Goal: Information Seeking & Learning: Learn about a topic

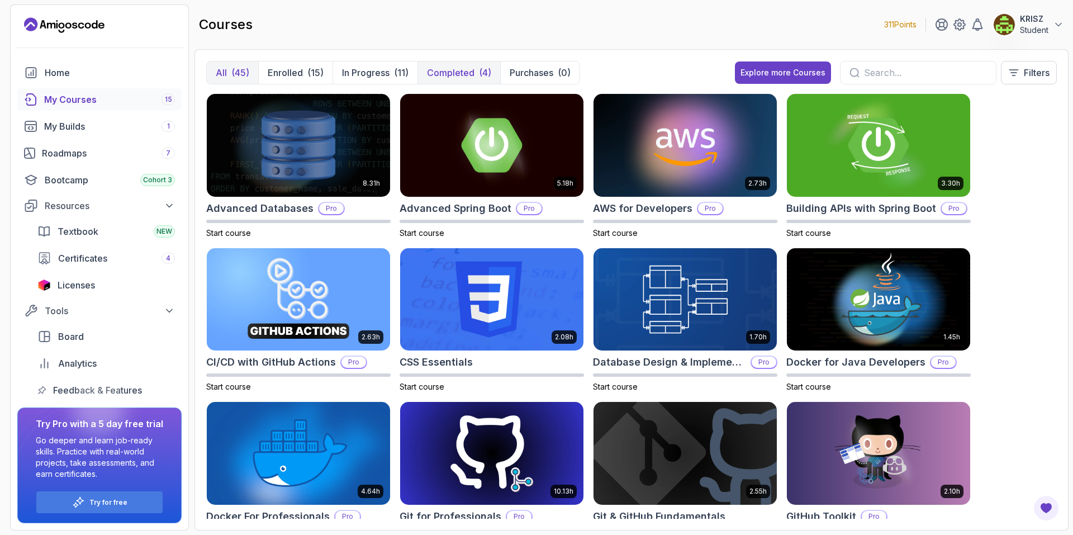
drag, startPoint x: 460, startPoint y: 65, endPoint x: 447, endPoint y: 67, distance: 12.5
click at [459, 65] on button "Completed (4)" at bounding box center [459, 73] width 83 height 22
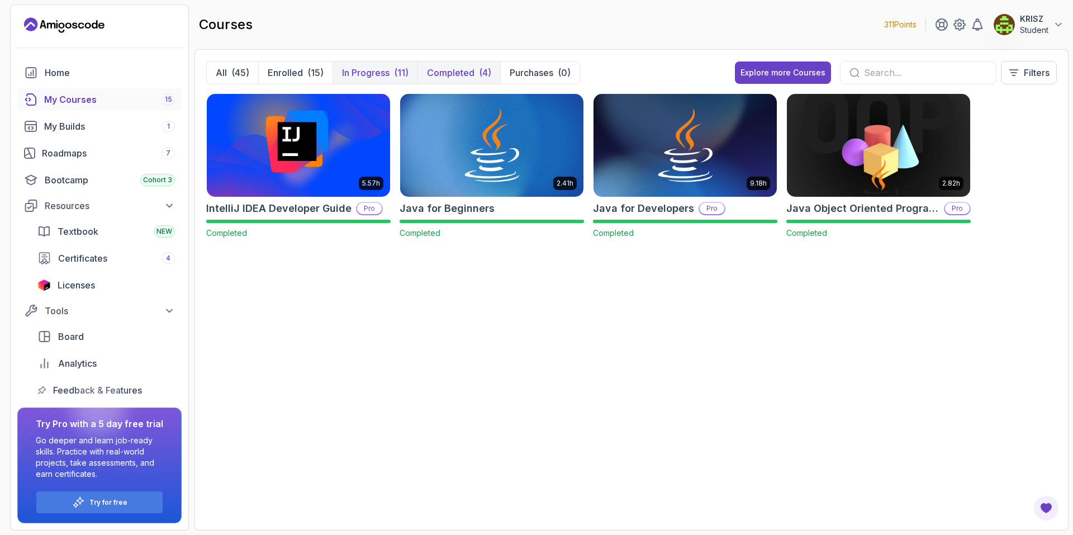
click at [371, 73] on p "In Progress" at bounding box center [366, 72] width 48 height 13
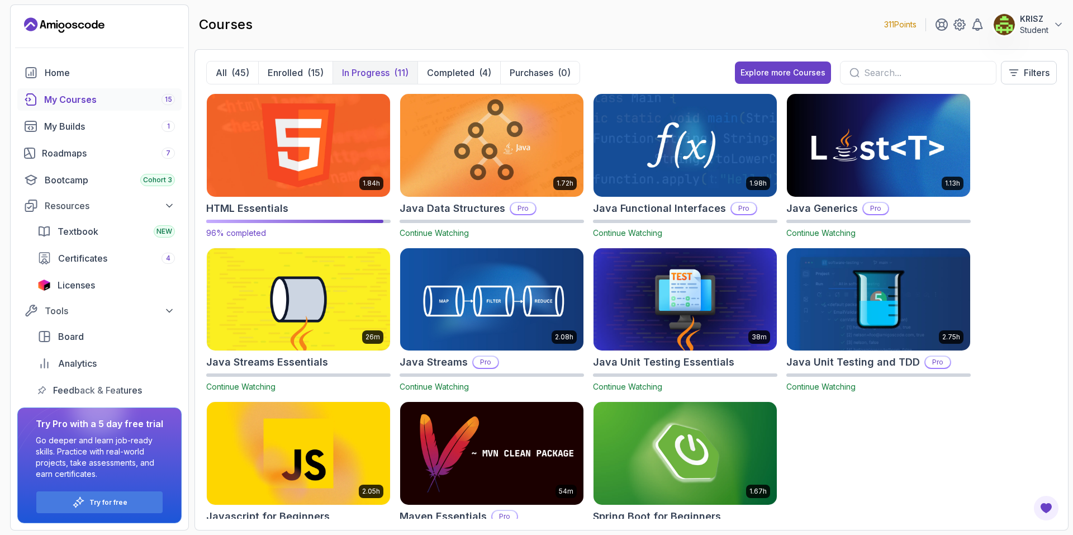
click at [335, 148] on img at bounding box center [298, 145] width 192 height 108
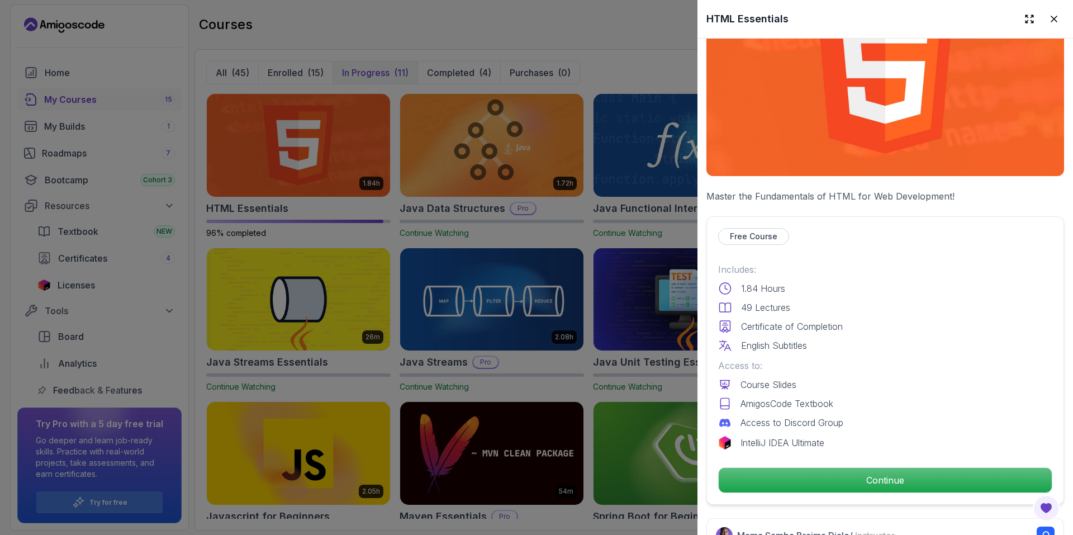
scroll to position [335, 0]
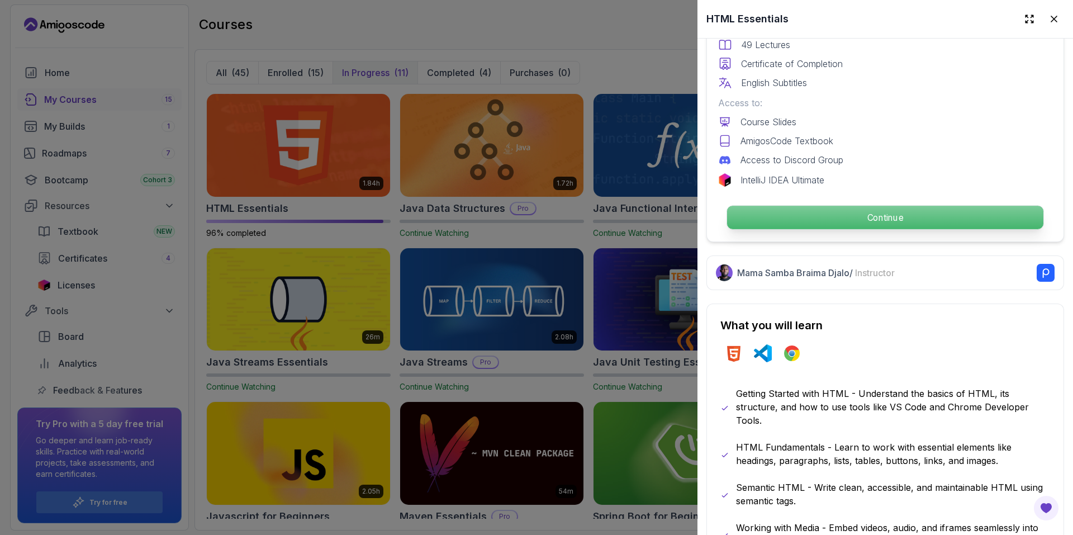
click at [814, 215] on p "Continue" at bounding box center [885, 217] width 316 height 23
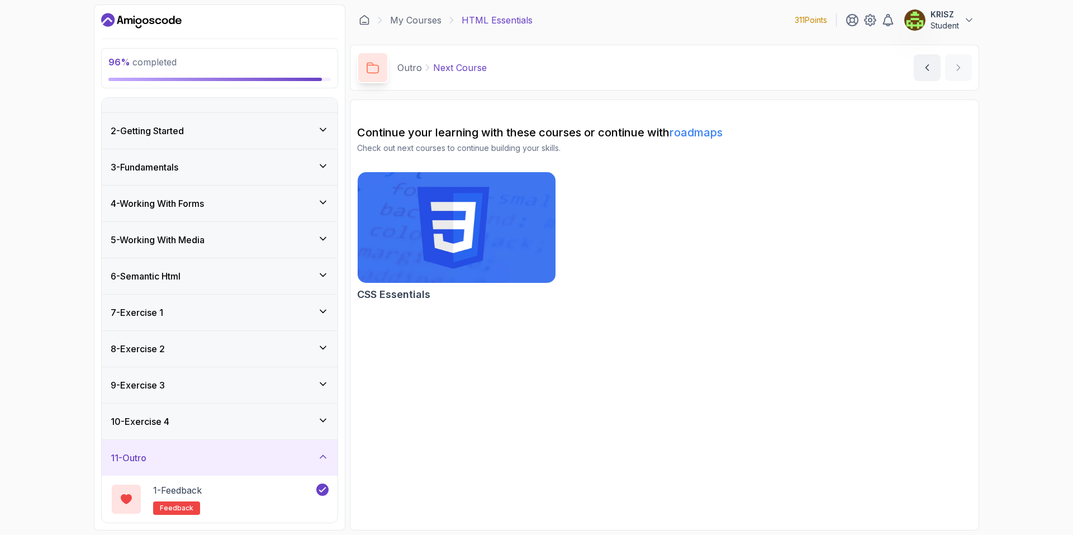
scroll to position [68, 0]
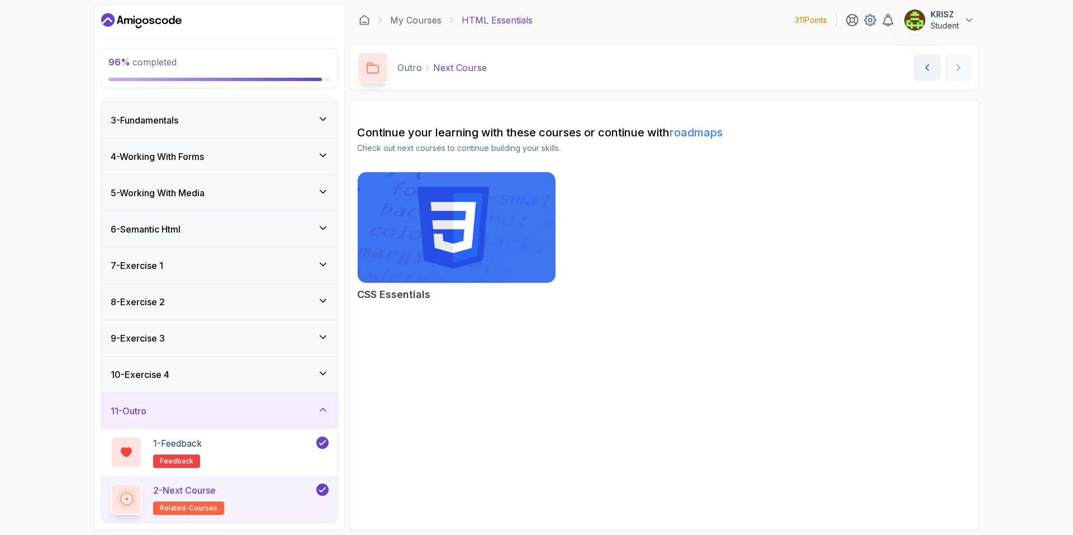
click at [268, 386] on div "10 - Exercise 4" at bounding box center [220, 375] width 236 height 36
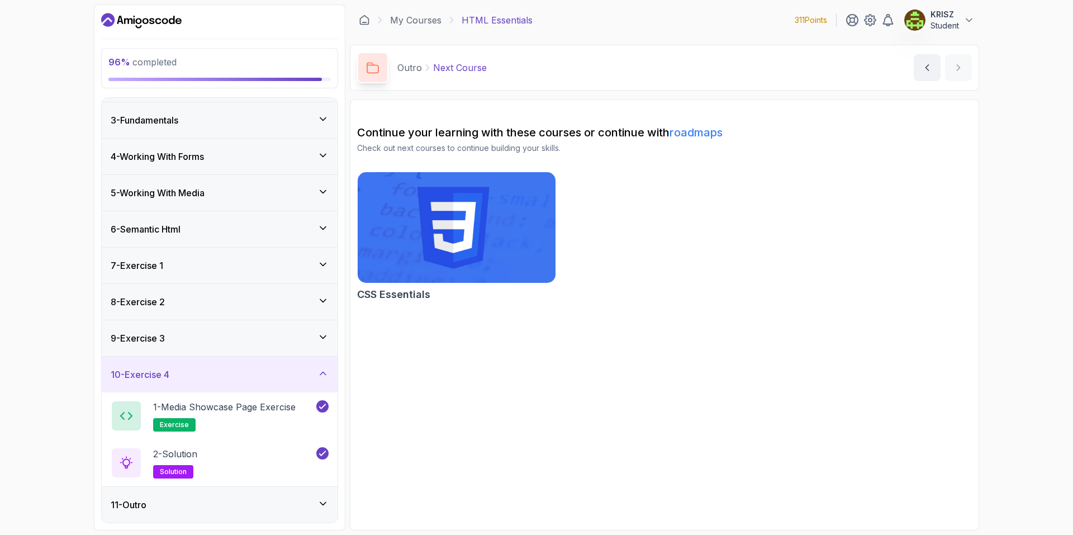
click at [290, 325] on div "9 - Exercise 3" at bounding box center [220, 338] width 236 height 36
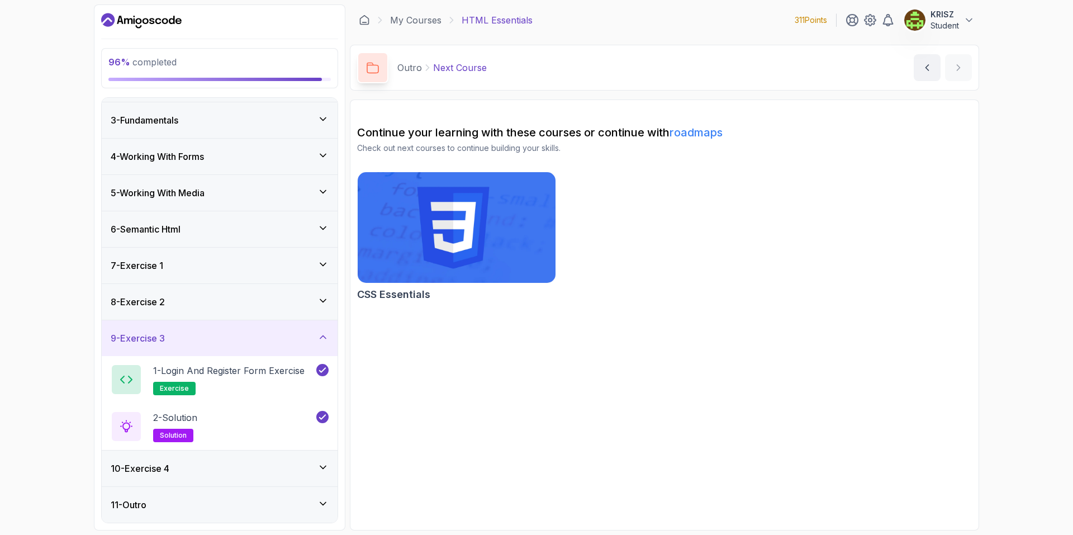
click at [286, 258] on div "7 - Exercise 1" at bounding box center [220, 266] width 236 height 36
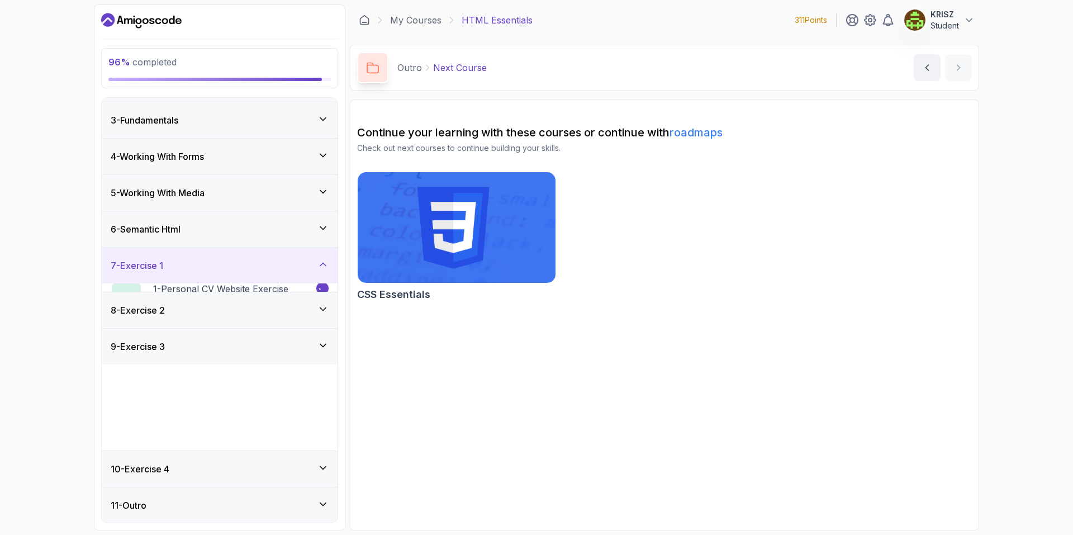
scroll to position [0, 0]
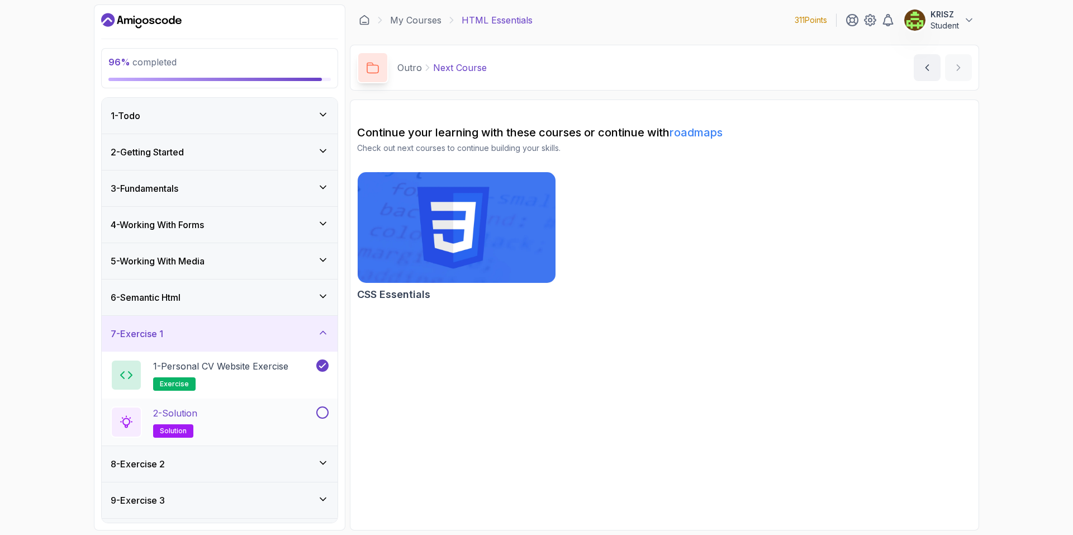
click at [325, 414] on button at bounding box center [322, 412] width 12 height 12
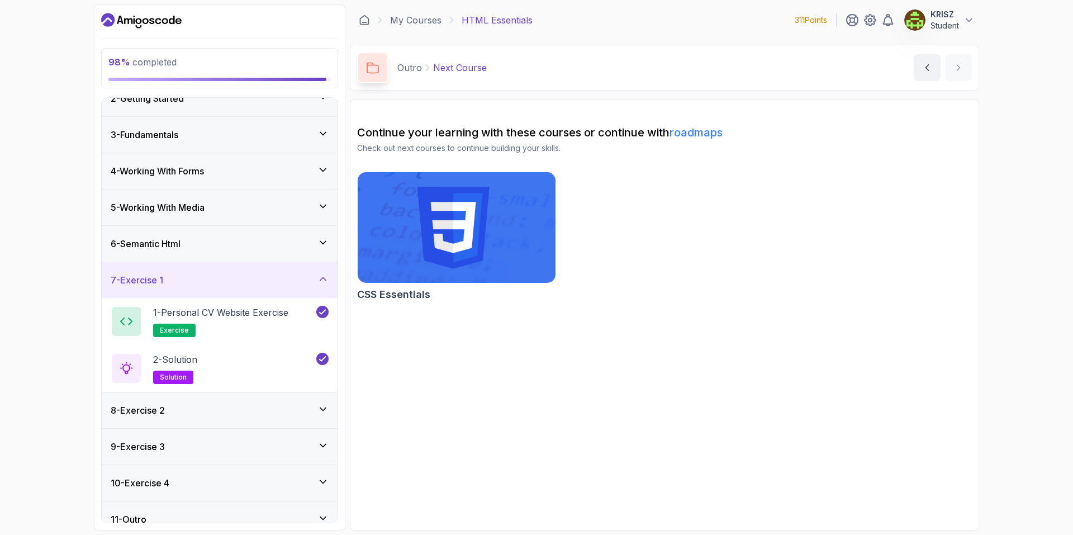
scroll to position [68, 0]
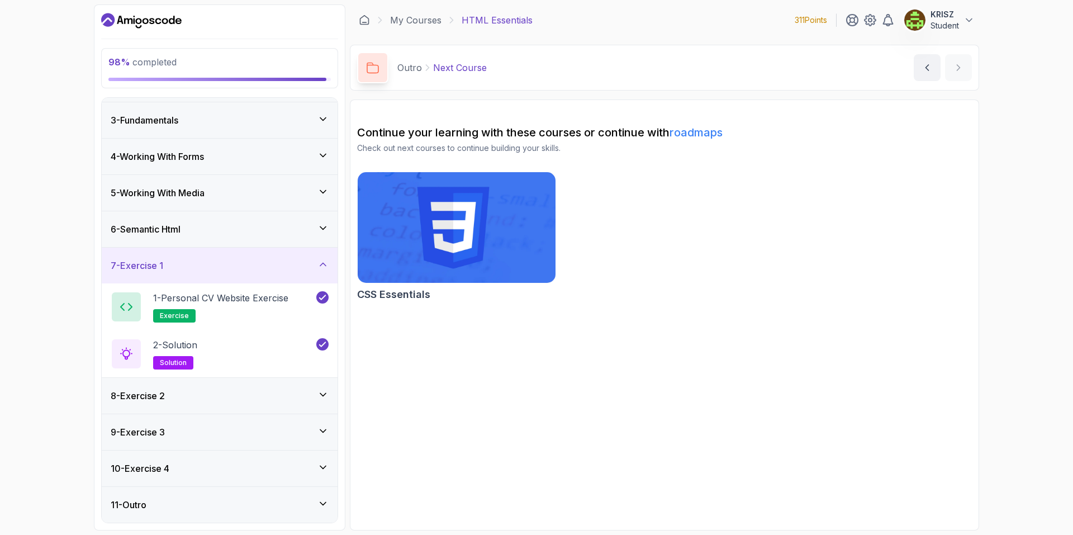
click at [293, 385] on div "8 - Exercise 2" at bounding box center [220, 396] width 236 height 36
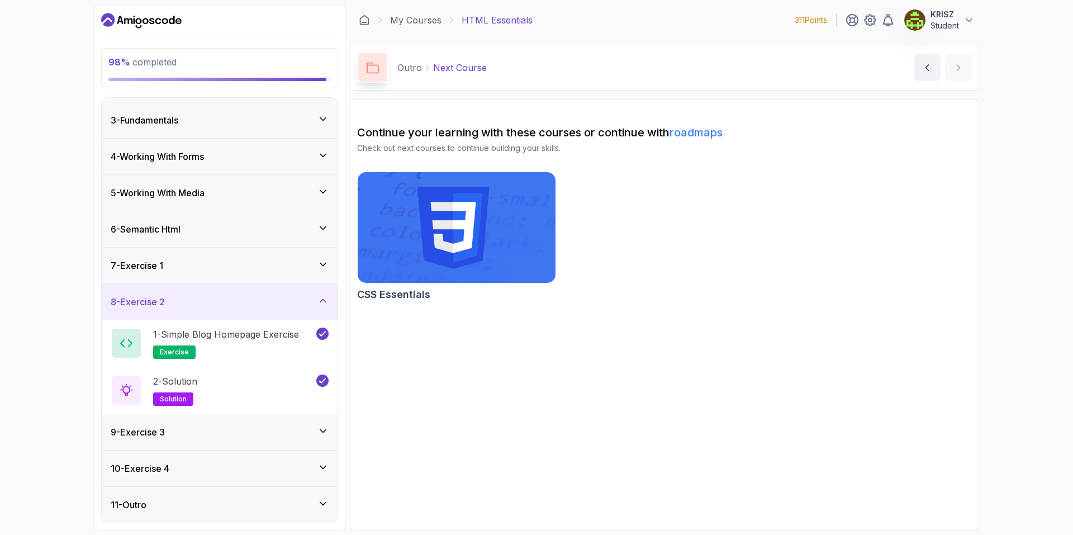
click at [274, 238] on div "6 - Semantic Html" at bounding box center [220, 229] width 236 height 36
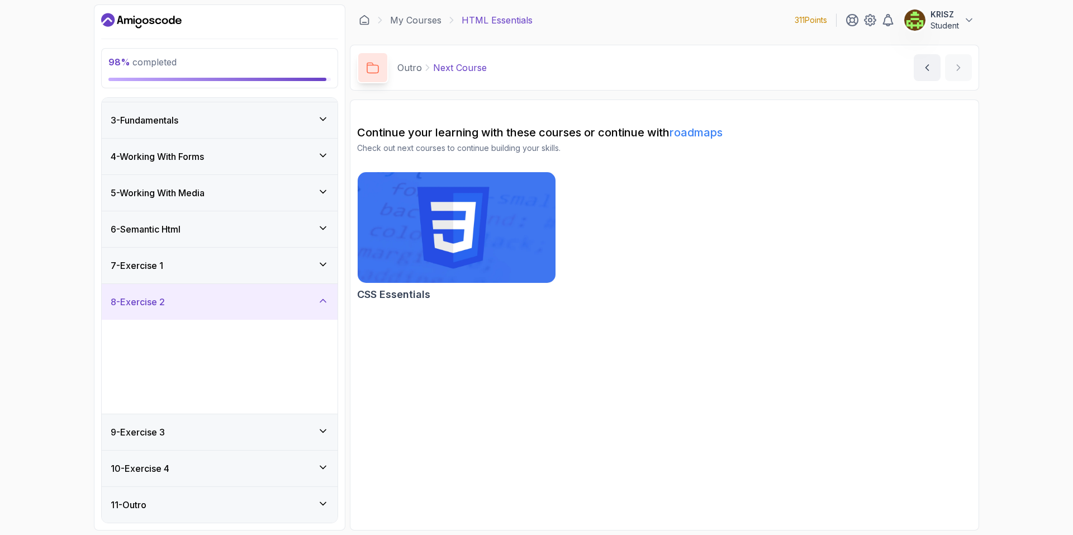
scroll to position [0, 0]
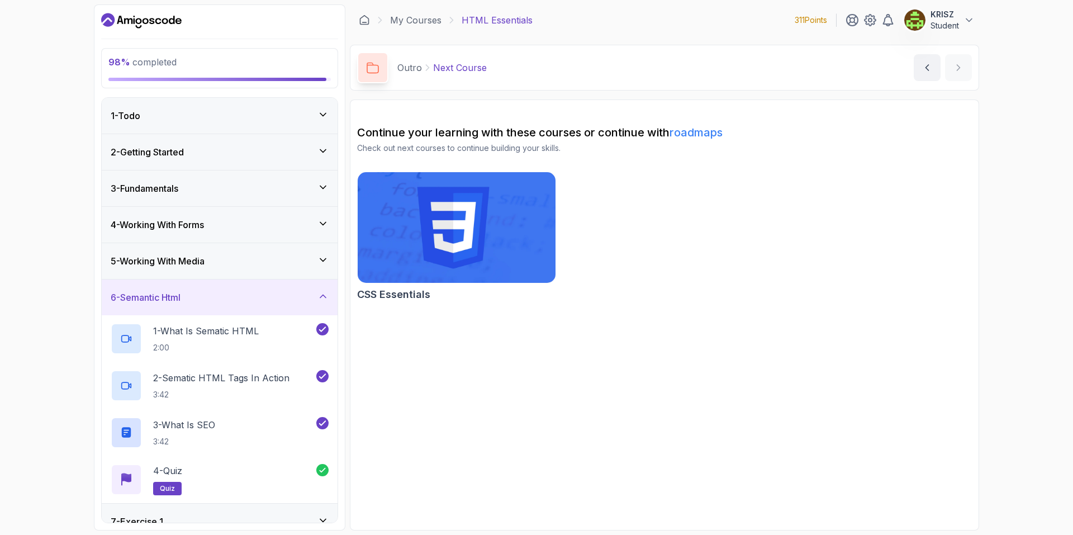
click at [267, 253] on div "5 - Working With Media" at bounding box center [220, 261] width 236 height 36
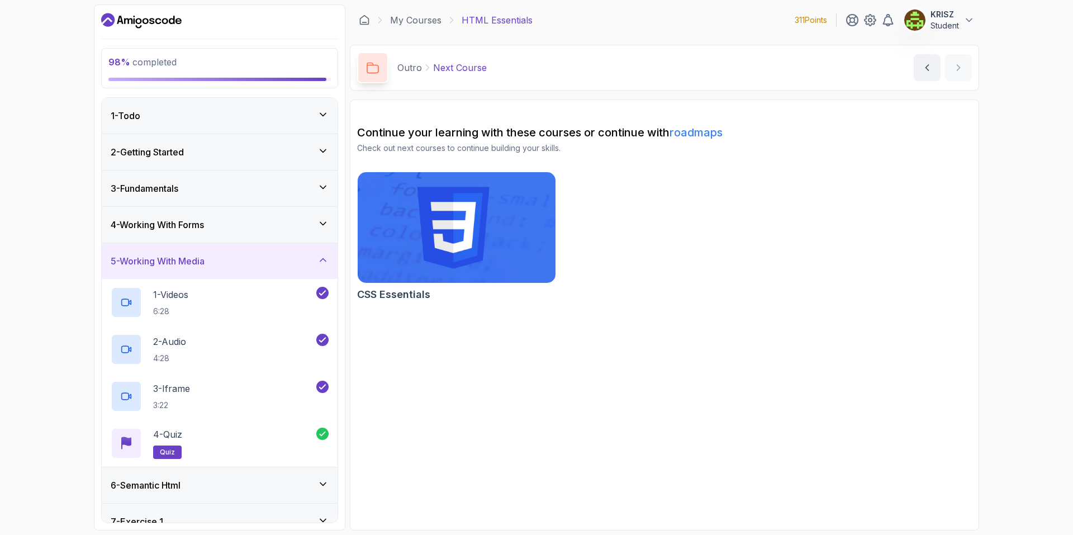
click at [263, 239] on div "4 - Working With Forms" at bounding box center [220, 225] width 236 height 36
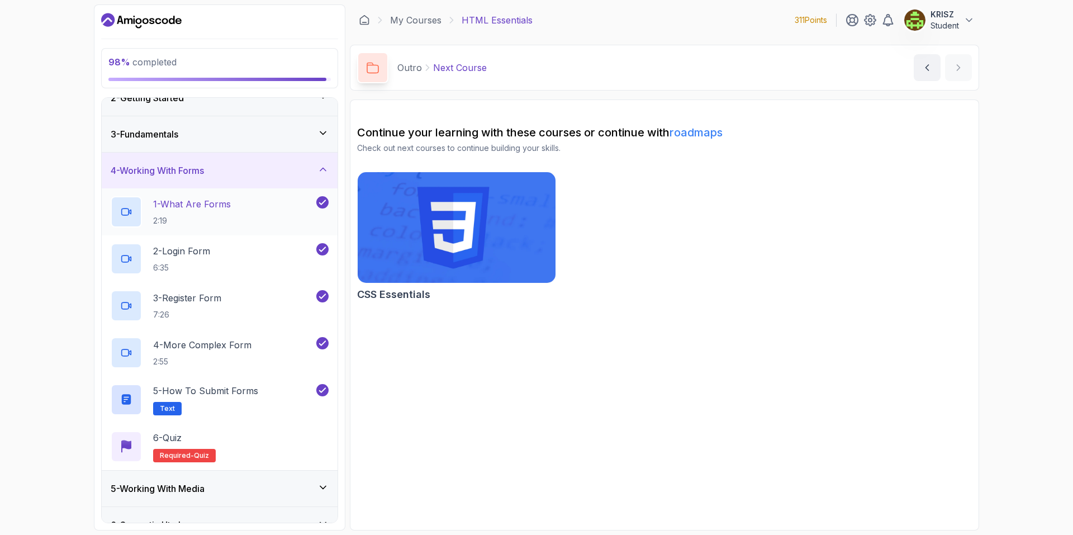
scroll to position [56, 0]
click at [249, 427] on div "6 - Quiz Required- quiz" at bounding box center [220, 445] width 236 height 47
click at [283, 436] on div "6 - Quiz Required- quiz" at bounding box center [220, 444] width 218 height 31
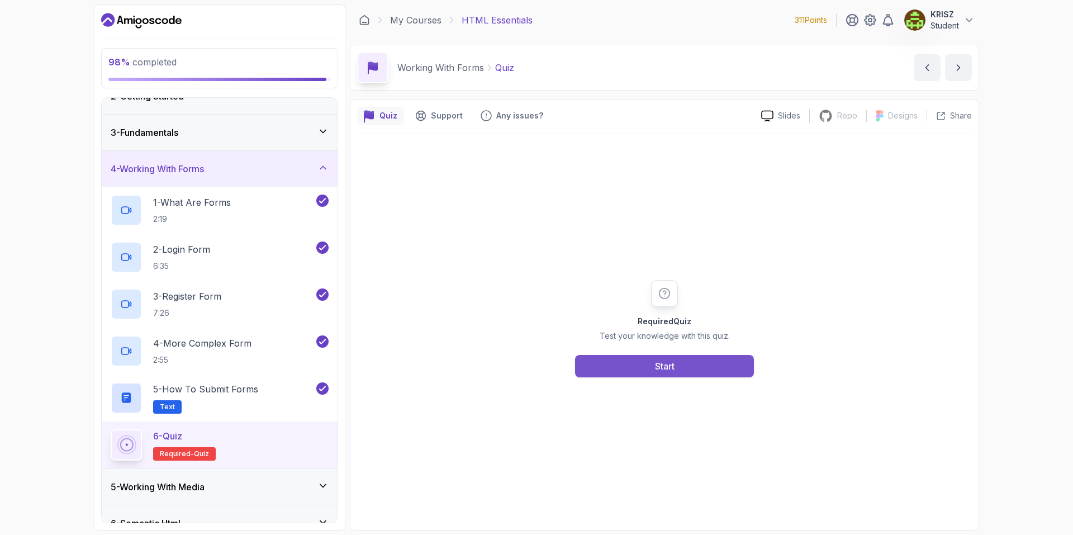
click at [607, 366] on button "Start" at bounding box center [664, 366] width 179 height 22
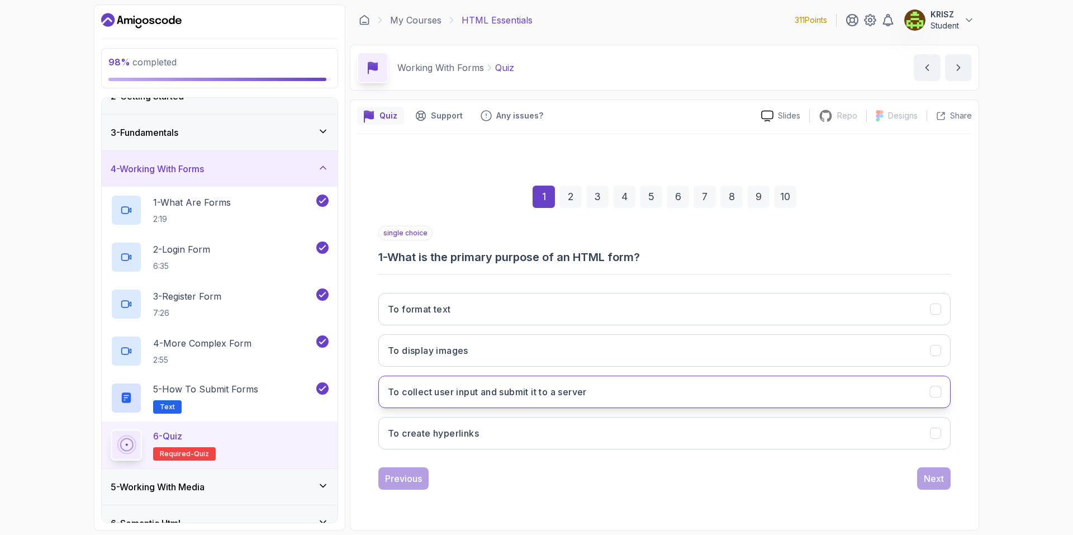
click at [660, 393] on button "To collect user input and submit it to a server" at bounding box center [665, 392] width 573 height 32
click at [938, 480] on div "Next" at bounding box center [934, 478] width 20 height 13
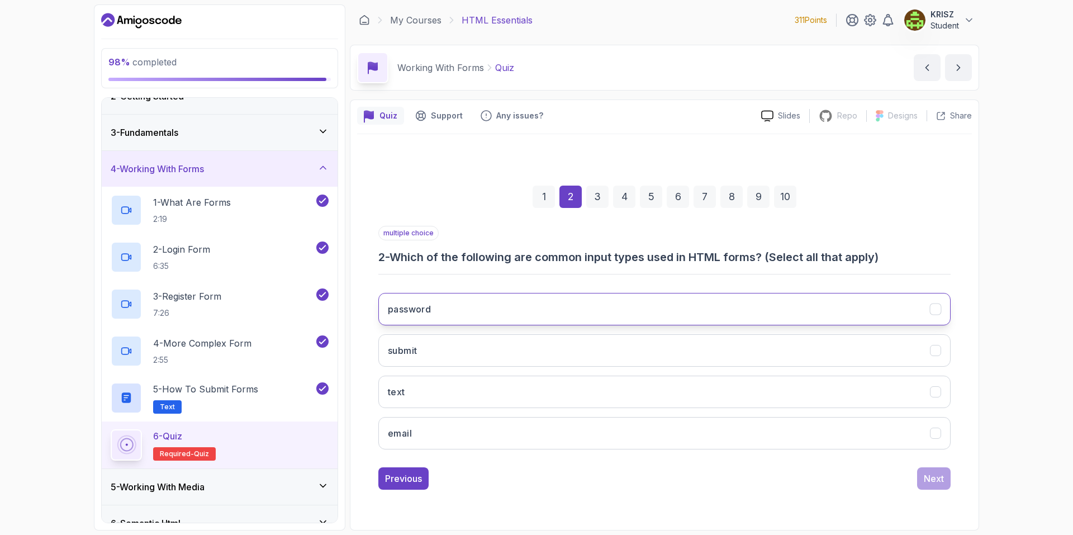
click at [548, 322] on button "password" at bounding box center [665, 309] width 573 height 32
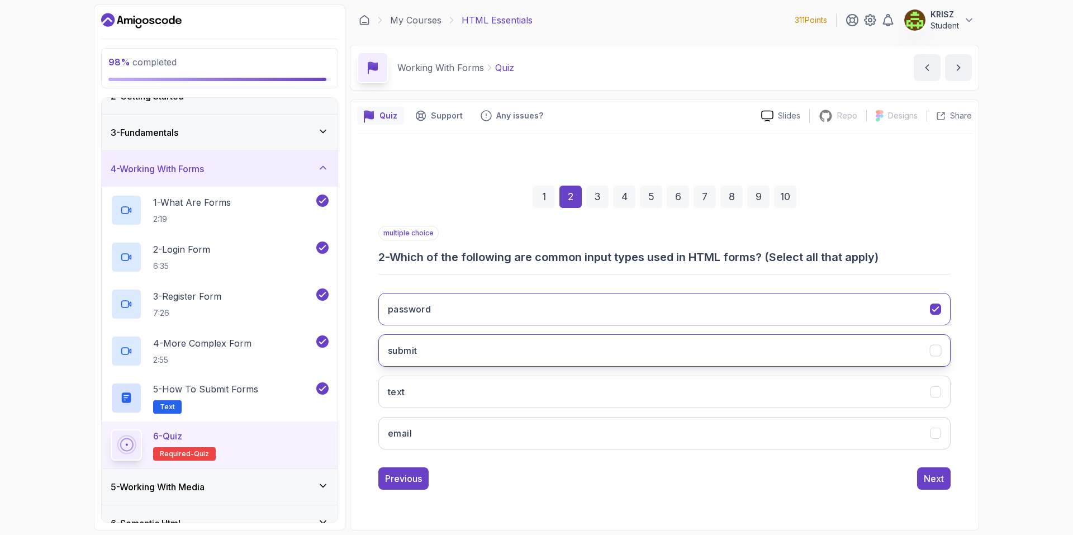
click at [541, 353] on button "submit" at bounding box center [665, 350] width 573 height 32
click at [531, 384] on button "text" at bounding box center [665, 392] width 573 height 32
click at [527, 417] on div "password submit text email" at bounding box center [665, 371] width 573 height 174
click at [528, 432] on button "email" at bounding box center [665, 433] width 573 height 32
click at [924, 474] on div "Next" at bounding box center [934, 478] width 20 height 13
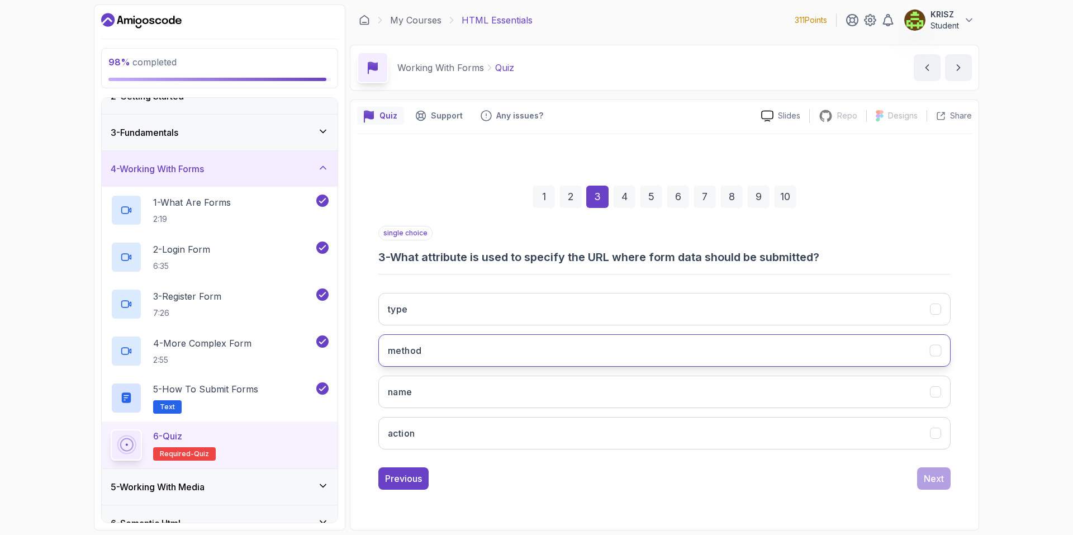
click at [533, 353] on button "method" at bounding box center [665, 350] width 573 height 32
click at [934, 478] on div "Next" at bounding box center [934, 478] width 20 height 13
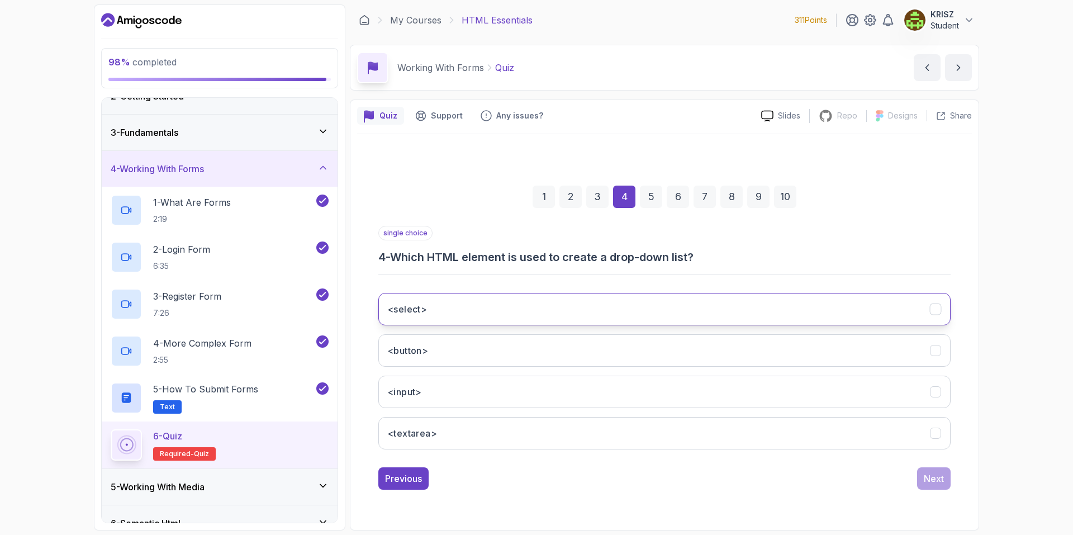
click at [611, 310] on button "<select>" at bounding box center [665, 309] width 573 height 32
click at [938, 476] on div "Next" at bounding box center [934, 478] width 20 height 13
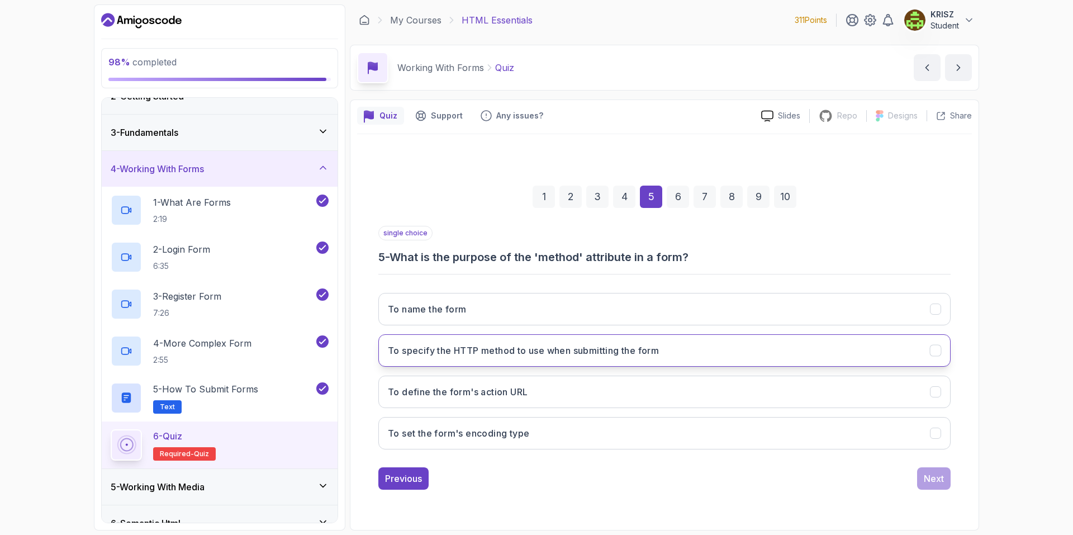
click at [625, 354] on h3 "To specify the HTTP method to use when submitting the form" at bounding box center [523, 350] width 271 height 13
click at [925, 477] on div "Next" at bounding box center [934, 478] width 20 height 13
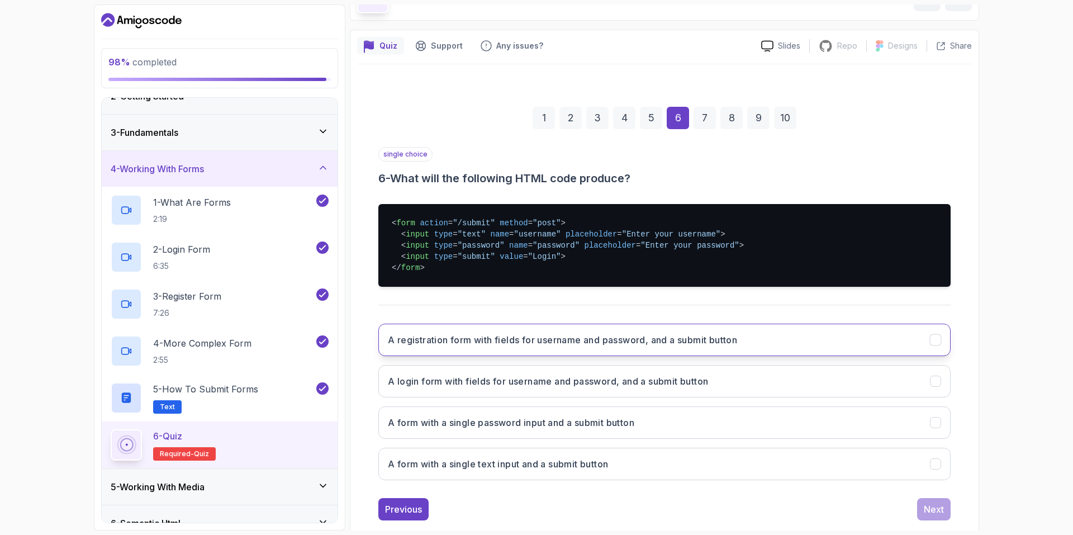
scroll to position [92, 0]
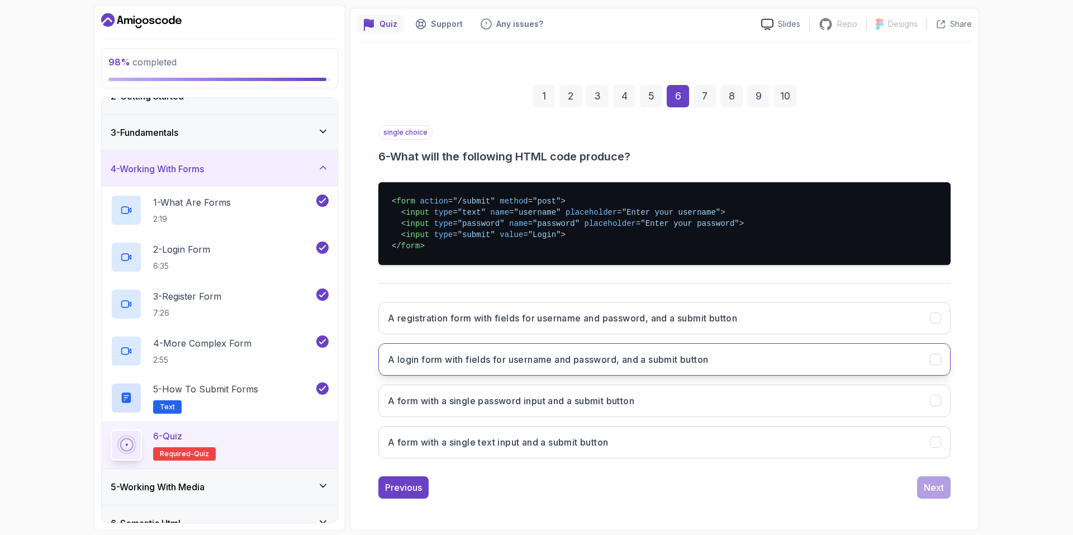
click at [555, 364] on h3 "A login form with fields for username and password, and a submit button" at bounding box center [548, 359] width 320 height 13
click at [914, 485] on div "Previous Next" at bounding box center [665, 487] width 573 height 22
click at [926, 486] on div "Next" at bounding box center [934, 487] width 20 height 13
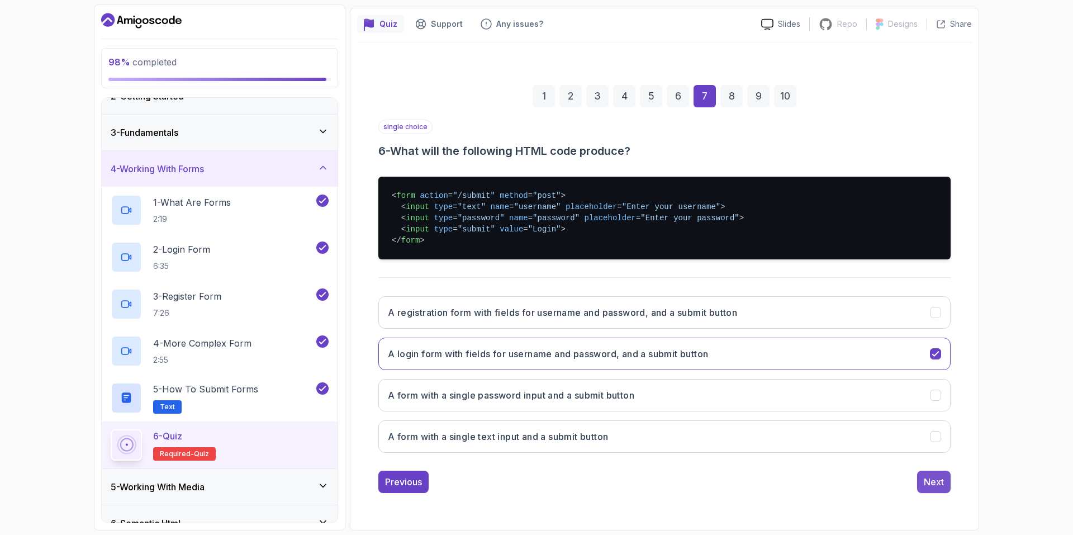
scroll to position [0, 0]
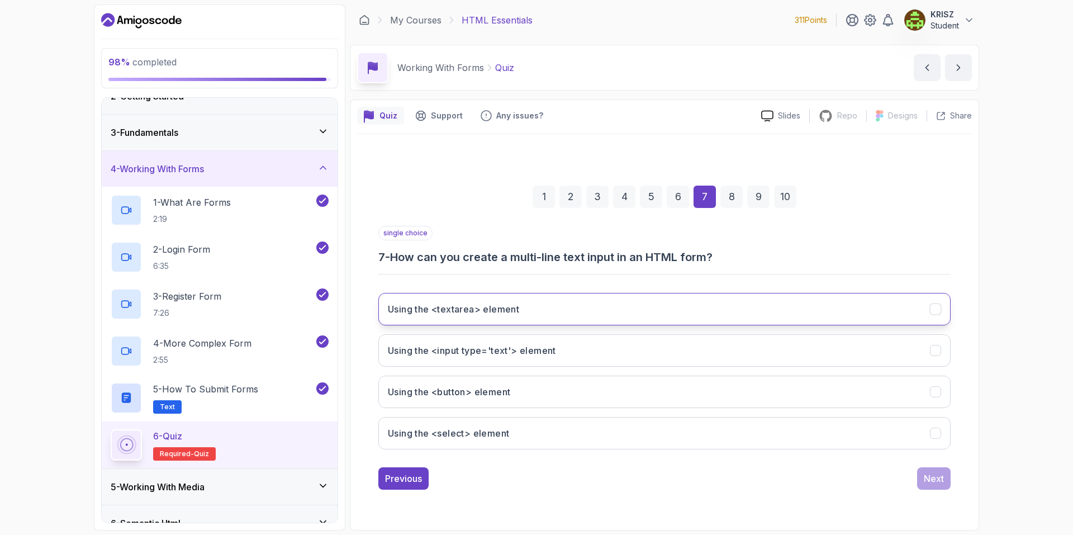
click at [527, 313] on button "Using the <textarea> element" at bounding box center [665, 309] width 573 height 32
click at [943, 475] on div "Next" at bounding box center [934, 478] width 20 height 13
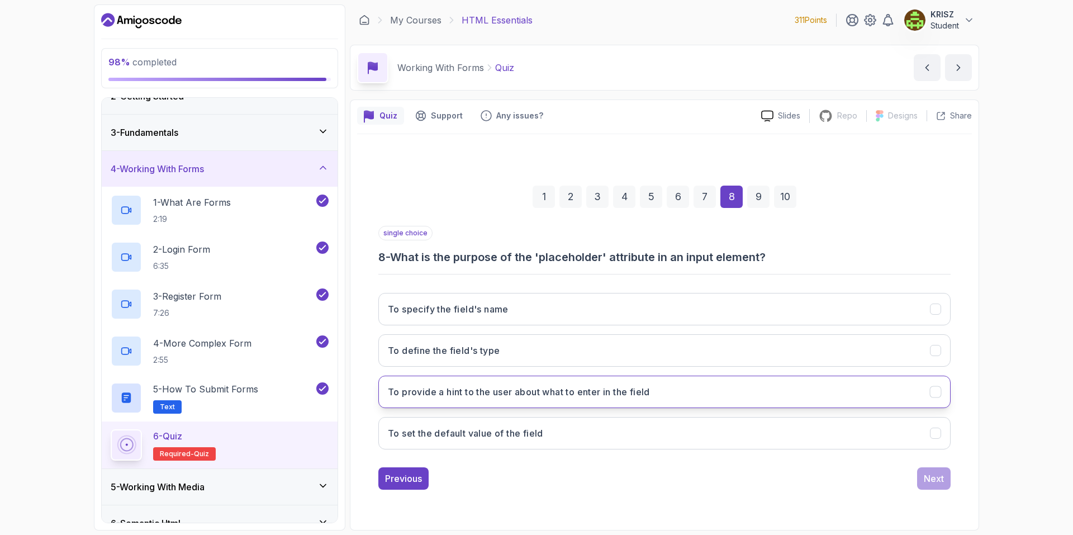
drag, startPoint x: 651, startPoint y: 385, endPoint x: 730, endPoint y: 404, distance: 81.0
click at [654, 386] on button "To provide a hint to the user about what to enter in the field" at bounding box center [665, 392] width 573 height 32
click at [931, 473] on div "Next" at bounding box center [934, 478] width 20 height 13
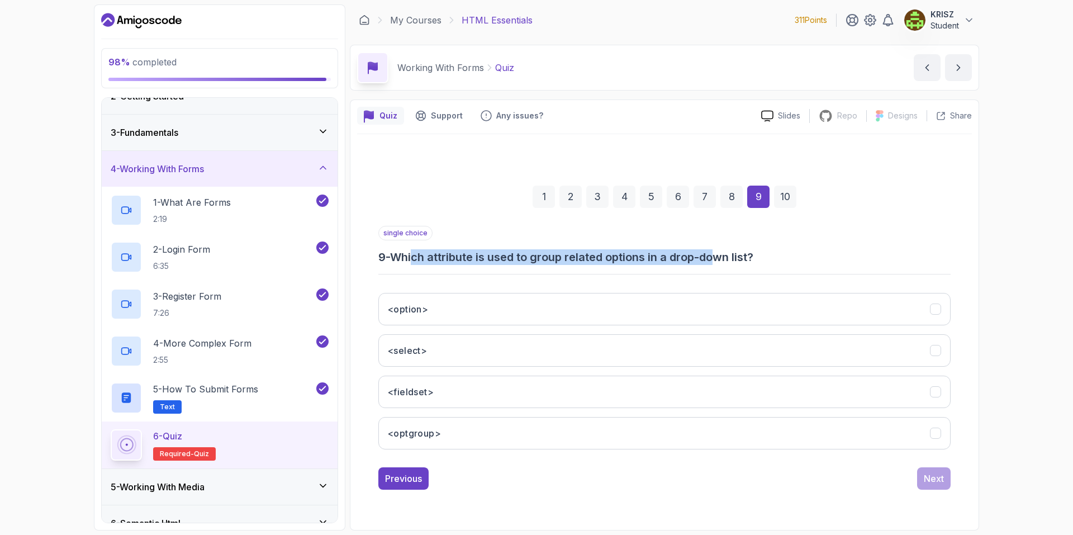
drag, startPoint x: 442, startPoint y: 256, endPoint x: 731, endPoint y: 251, distance: 289.1
click at [730, 251] on h3 "9 - Which attribute is used to group related options in a drop-down list?" at bounding box center [665, 257] width 573 height 16
click at [792, 249] on div "single choice 9 - Which attribute is used to group related options in a drop-do…" at bounding box center [665, 245] width 573 height 39
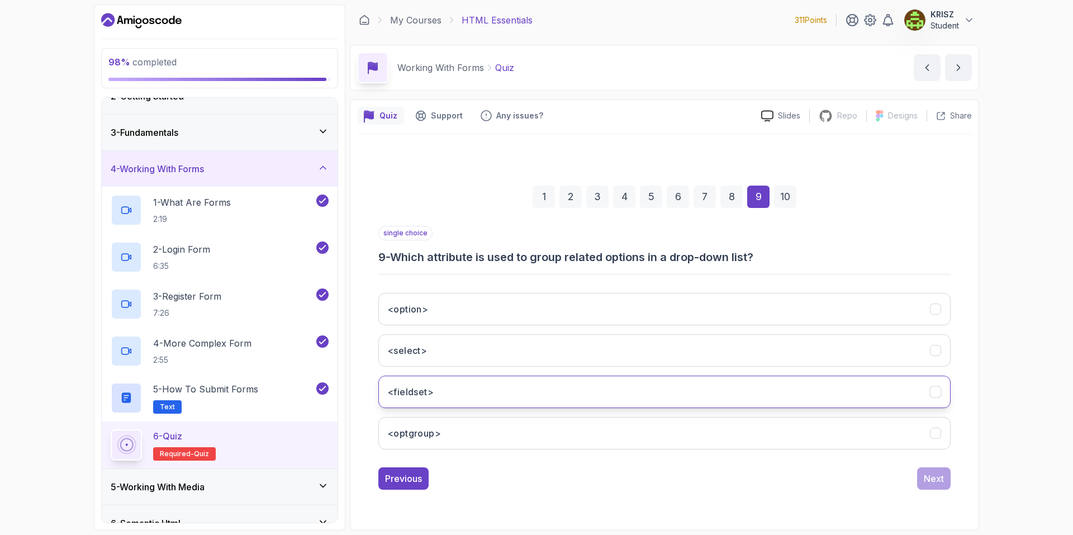
click at [536, 392] on button "<fieldset>" at bounding box center [665, 392] width 573 height 32
click at [602, 436] on button "<optgroup>" at bounding box center [665, 433] width 573 height 32
click at [660, 403] on button "<fieldset>" at bounding box center [665, 392] width 573 height 32
drag, startPoint x: 818, startPoint y: 437, endPoint x: 852, endPoint y: 447, distance: 35.2
click at [819, 437] on button "<optgroup>" at bounding box center [665, 433] width 573 height 32
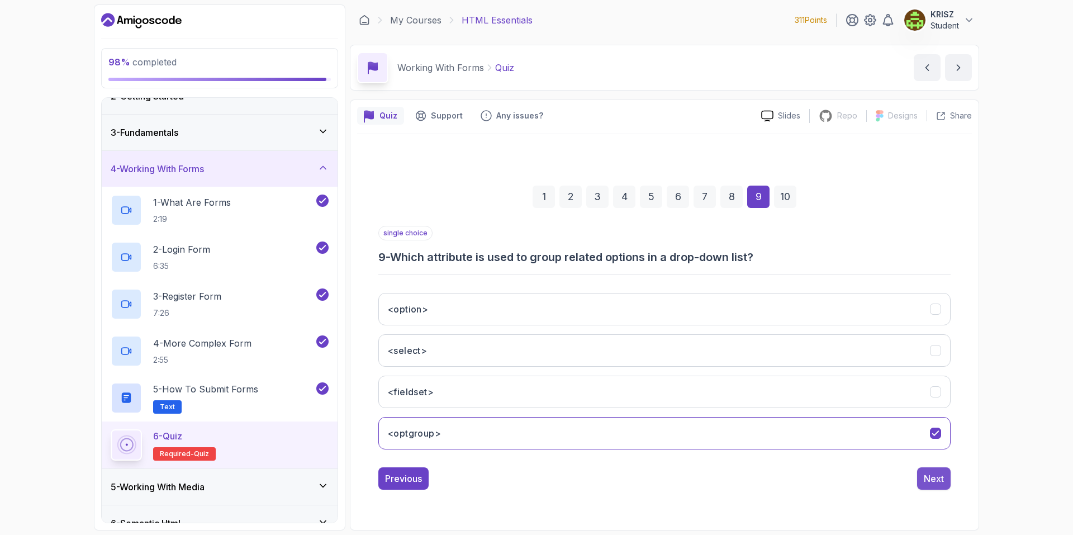
click at [931, 474] on div "Next" at bounding box center [934, 478] width 20 height 13
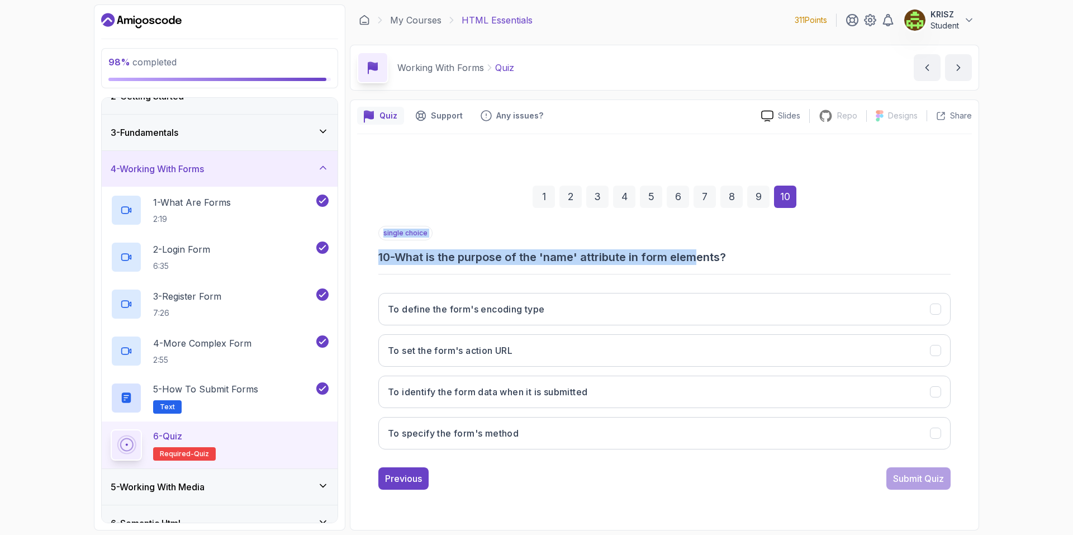
drag, startPoint x: 420, startPoint y: 265, endPoint x: 733, endPoint y: 261, distance: 312.6
click at [703, 261] on div "single choice 10 - What is the purpose of the 'name' attribute in form elements…" at bounding box center [665, 342] width 573 height 233
click at [775, 261] on h3 "10 - What is the purpose of the 'name' attribute in form elements?" at bounding box center [665, 257] width 573 height 16
drag, startPoint x: 432, startPoint y: 258, endPoint x: 603, endPoint y: 257, distance: 171.1
click at [582, 258] on h3 "10 - What is the purpose of the 'name' attribute in form elements?" at bounding box center [665, 257] width 573 height 16
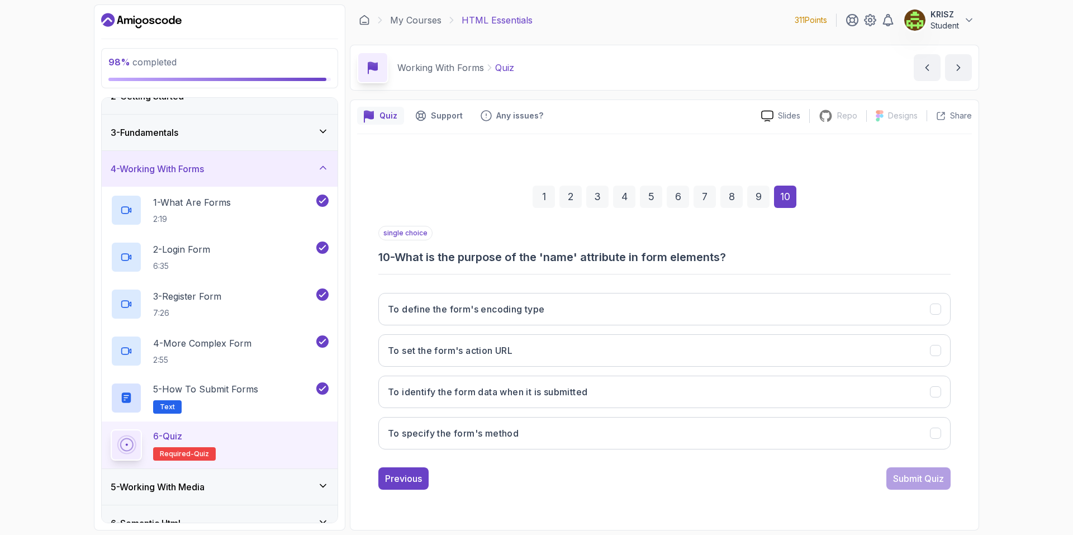
drag, startPoint x: 801, startPoint y: 248, endPoint x: 793, endPoint y: 249, distance: 7.5
click at [800, 248] on div "single choice 10 - What is the purpose of the 'name' attribute in form elements?" at bounding box center [665, 245] width 573 height 39
click at [486, 379] on button "To identify the form data when it is submitted" at bounding box center [665, 392] width 573 height 32
click at [913, 480] on div "Submit Quiz" at bounding box center [918, 478] width 51 height 13
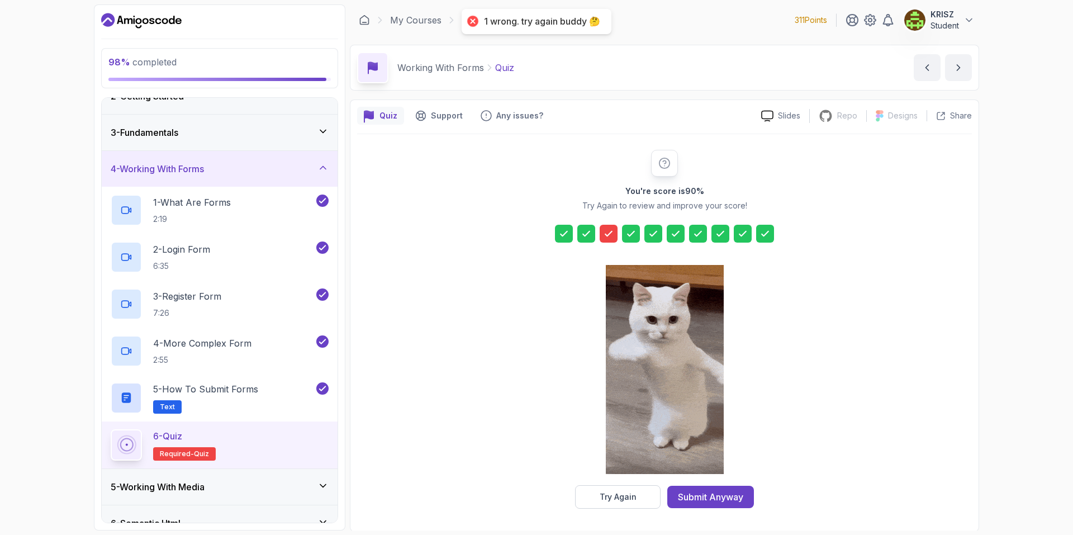
click at [604, 231] on icon at bounding box center [608, 233] width 11 height 11
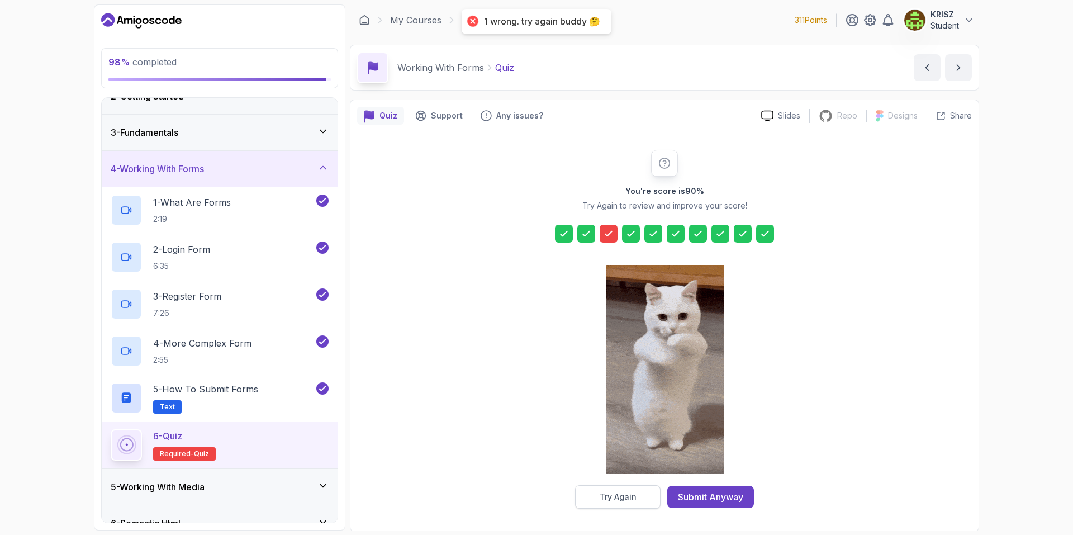
click at [641, 497] on button "Try Again" at bounding box center [618, 496] width 86 height 23
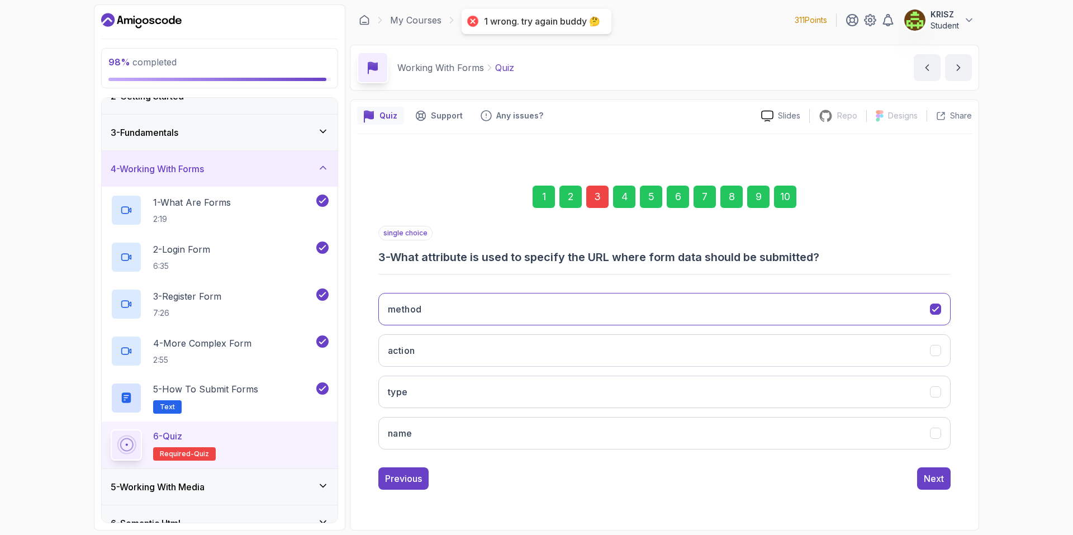
click at [590, 193] on div "3" at bounding box center [598, 197] width 22 height 22
click at [600, 197] on div "3" at bounding box center [598, 197] width 22 height 22
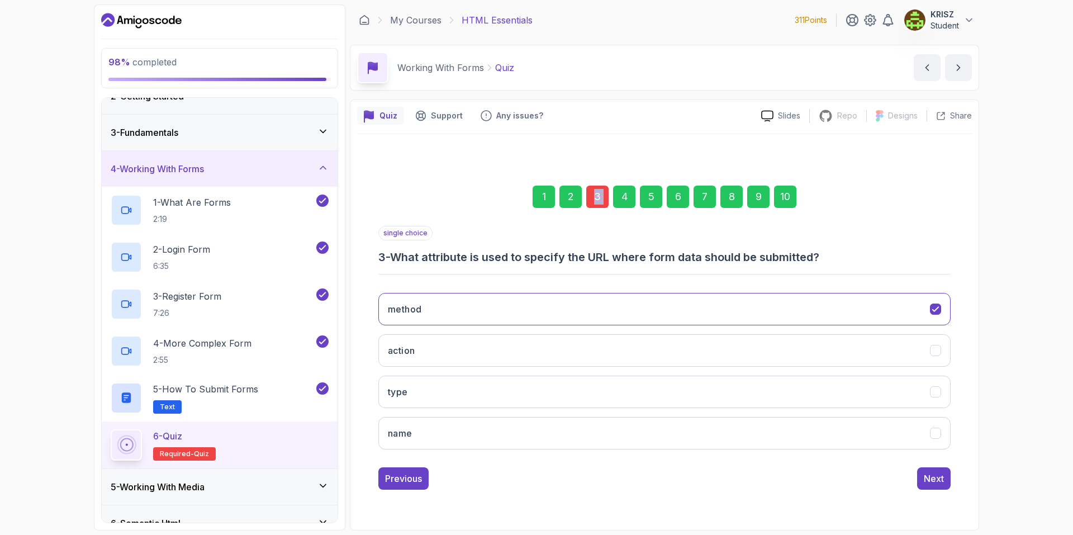
click at [600, 197] on div "3" at bounding box center [598, 197] width 22 height 22
click at [560, 308] on button "method" at bounding box center [665, 309] width 573 height 32
click at [546, 379] on button "type" at bounding box center [665, 392] width 573 height 32
click at [786, 192] on div "10" at bounding box center [785, 197] width 22 height 22
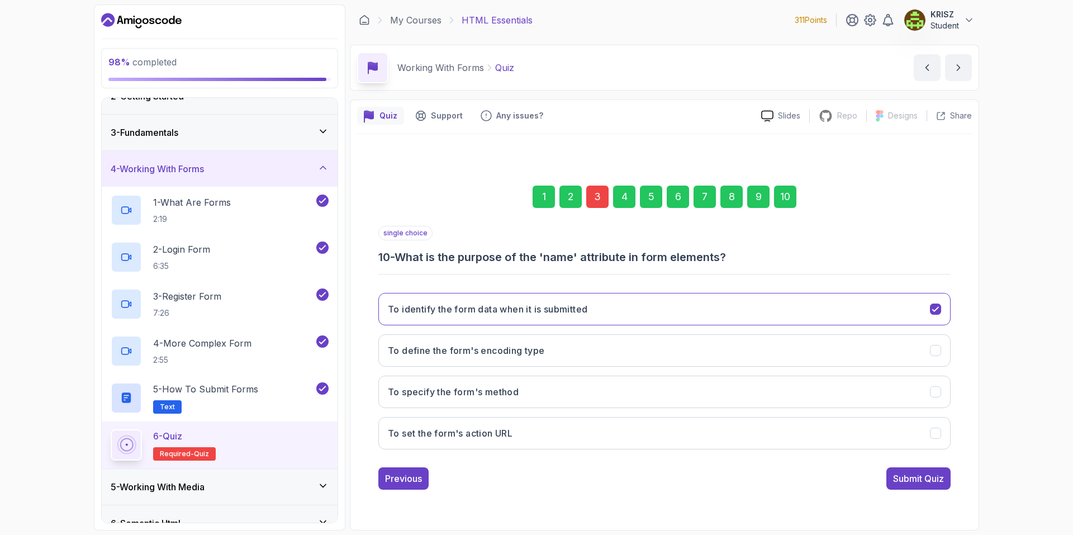
click at [905, 475] on div "Submit Quiz" at bounding box center [918, 478] width 51 height 13
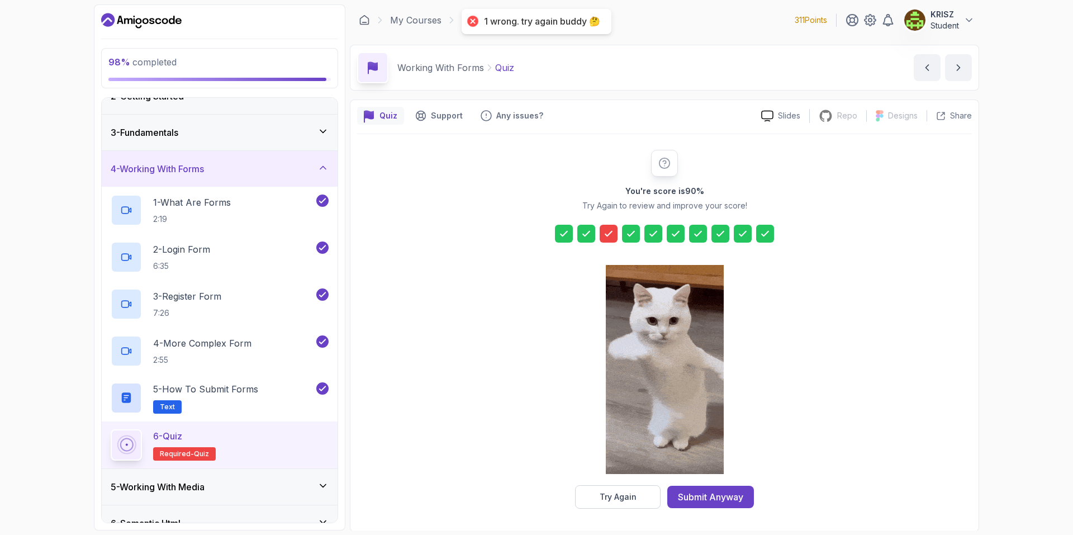
click at [612, 236] on icon at bounding box center [608, 233] width 11 height 11
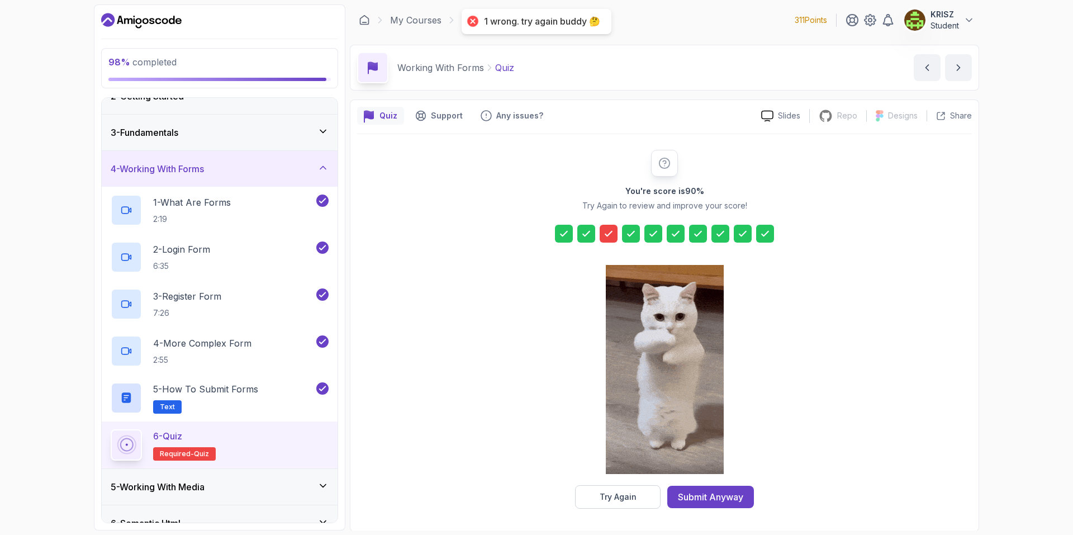
click at [650, 502] on button "Try Again" at bounding box center [618, 496] width 86 height 23
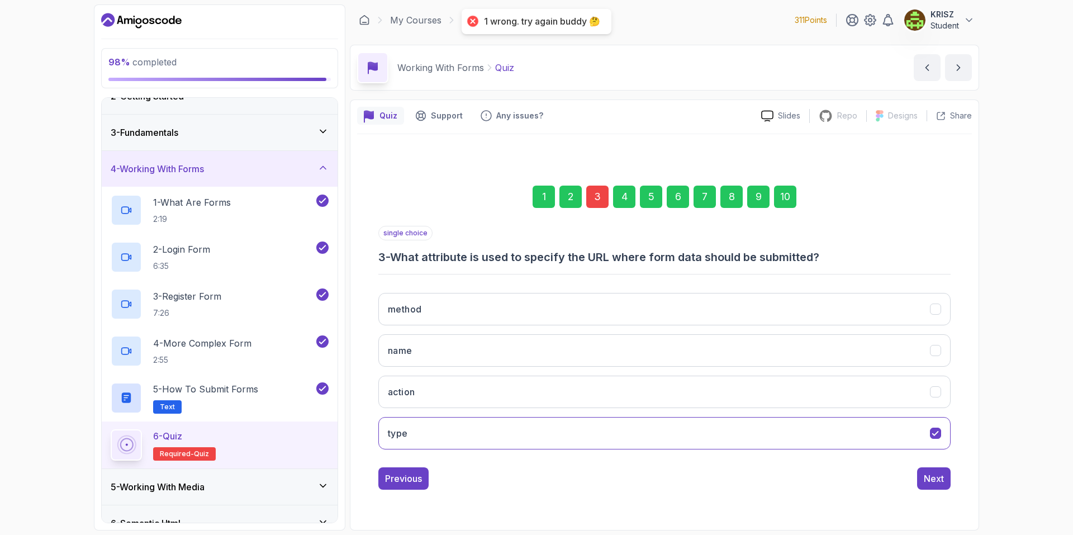
click at [592, 198] on div "3" at bounding box center [598, 197] width 22 height 22
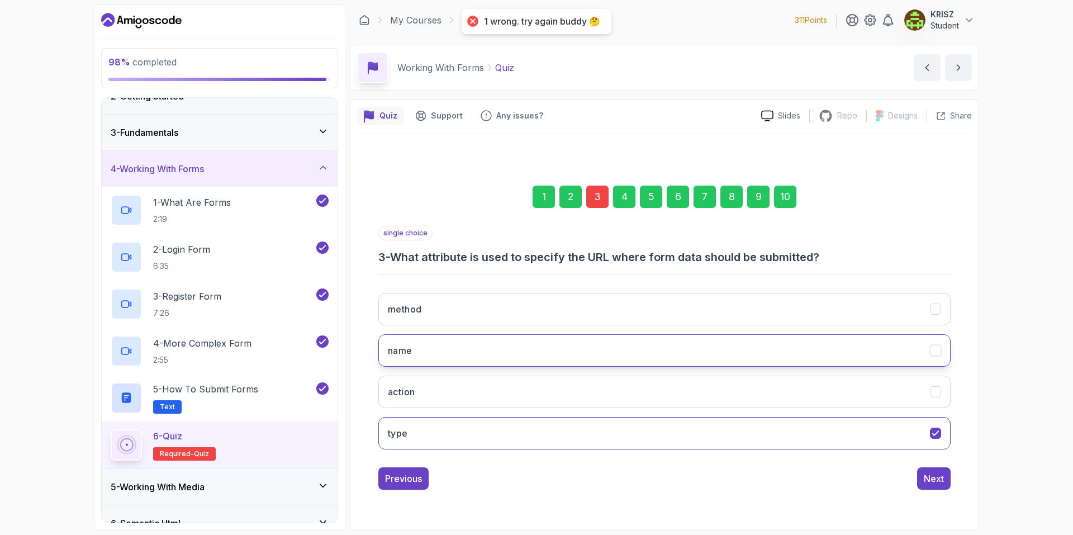
drag, startPoint x: 562, startPoint y: 386, endPoint x: 584, endPoint y: 361, distance: 33.4
click at [562, 387] on button "action" at bounding box center [665, 392] width 573 height 32
click at [788, 205] on div "10" at bounding box center [785, 197] width 22 height 22
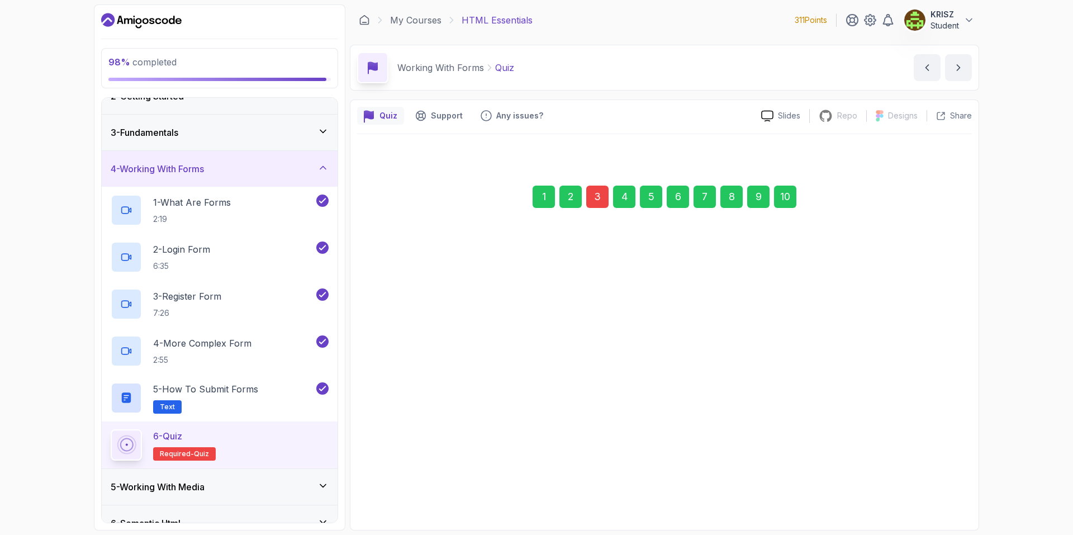
click at [901, 476] on div "Submit Quiz" at bounding box center [918, 477] width 51 height 13
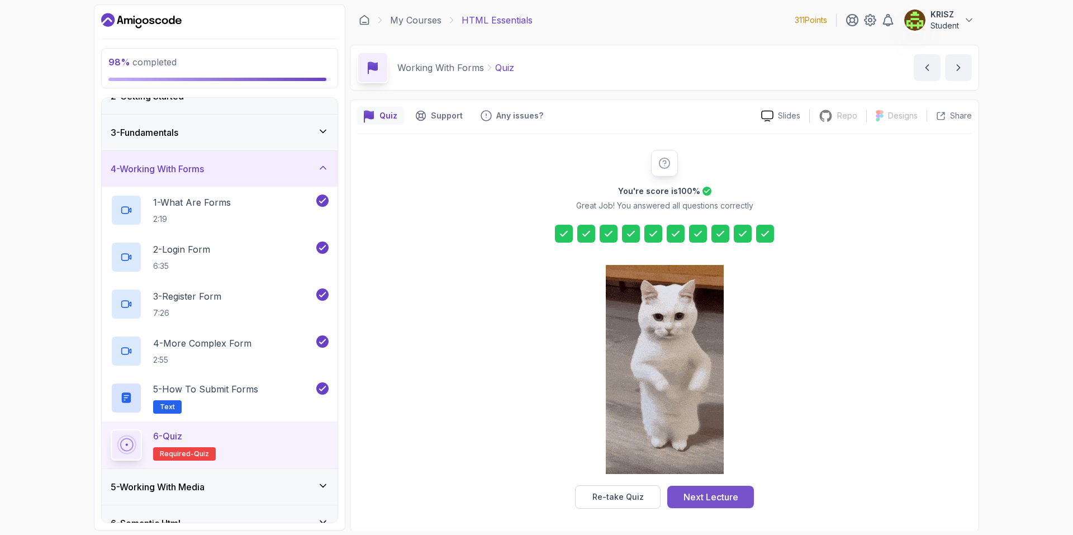
click at [728, 495] on div "Next Lecture" at bounding box center [711, 496] width 55 height 13
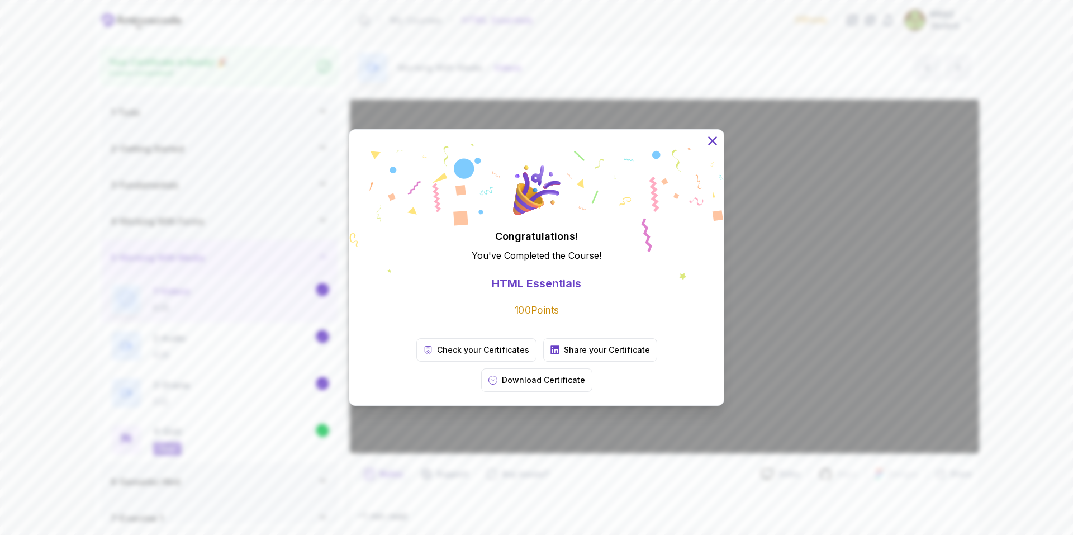
click at [710, 148] on icon at bounding box center [713, 141] width 15 height 15
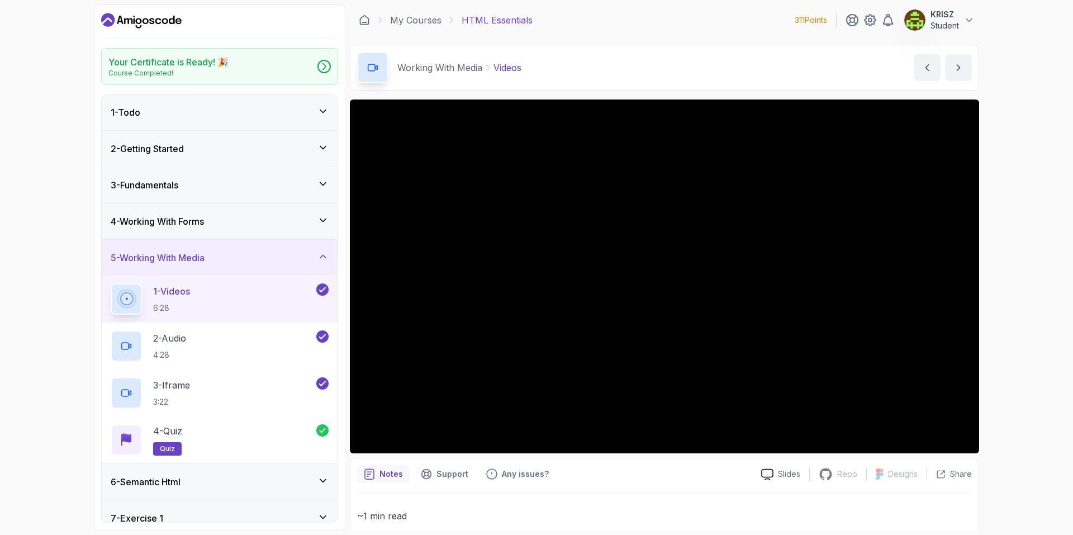
click at [134, 17] on icon "Dashboard" at bounding box center [135, 17] width 2 height 2
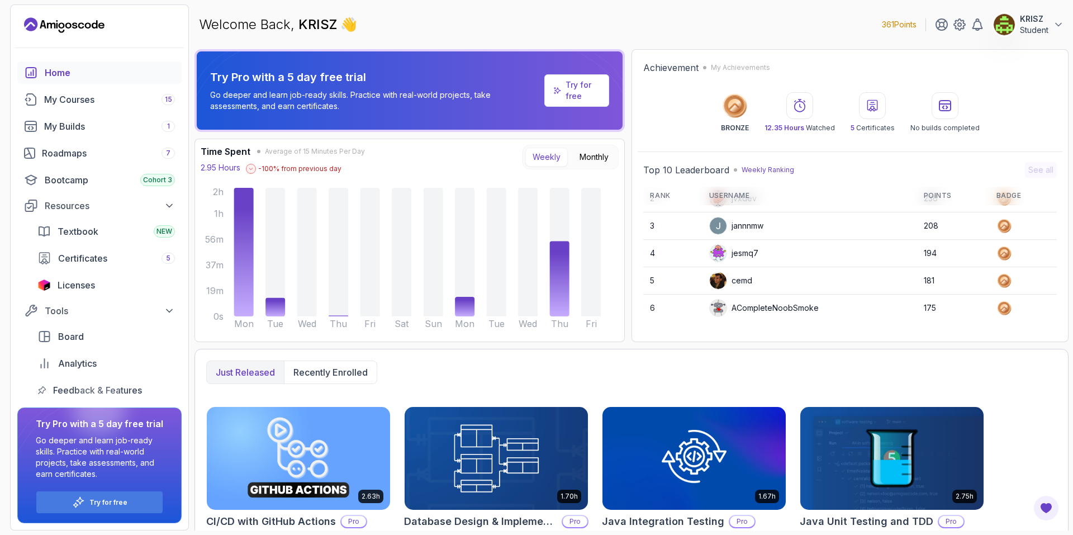
scroll to position [46, 0]
click at [117, 106] on link "My Courses 15" at bounding box center [99, 99] width 164 height 22
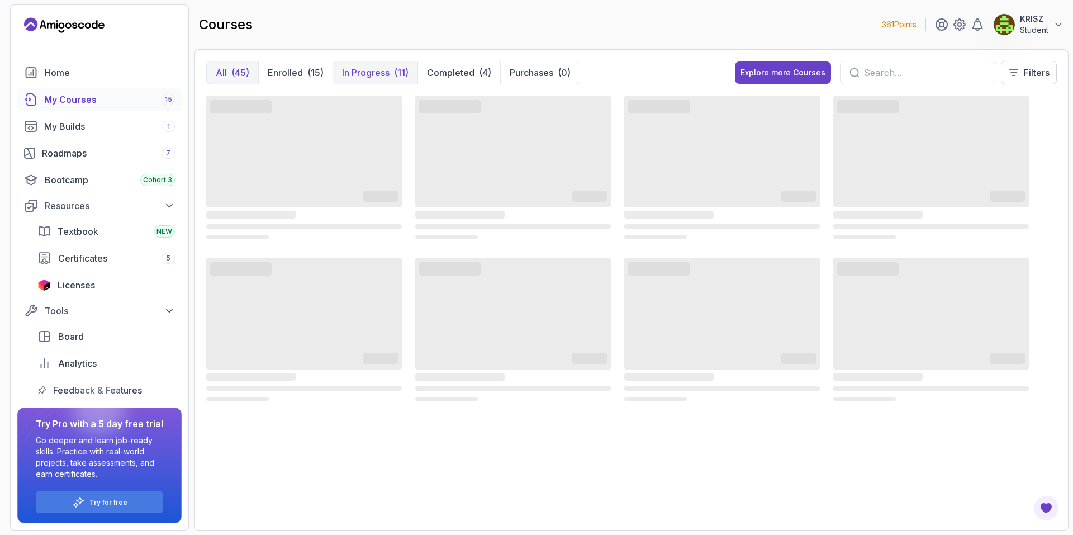
click at [382, 74] on p "In Progress" at bounding box center [366, 72] width 48 height 13
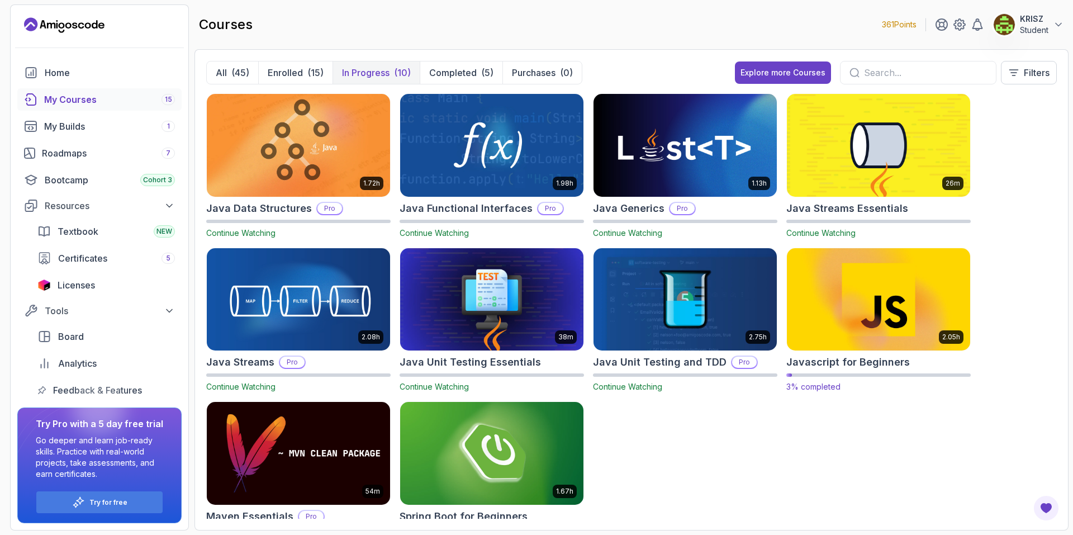
click at [873, 286] on img at bounding box center [879, 299] width 192 height 108
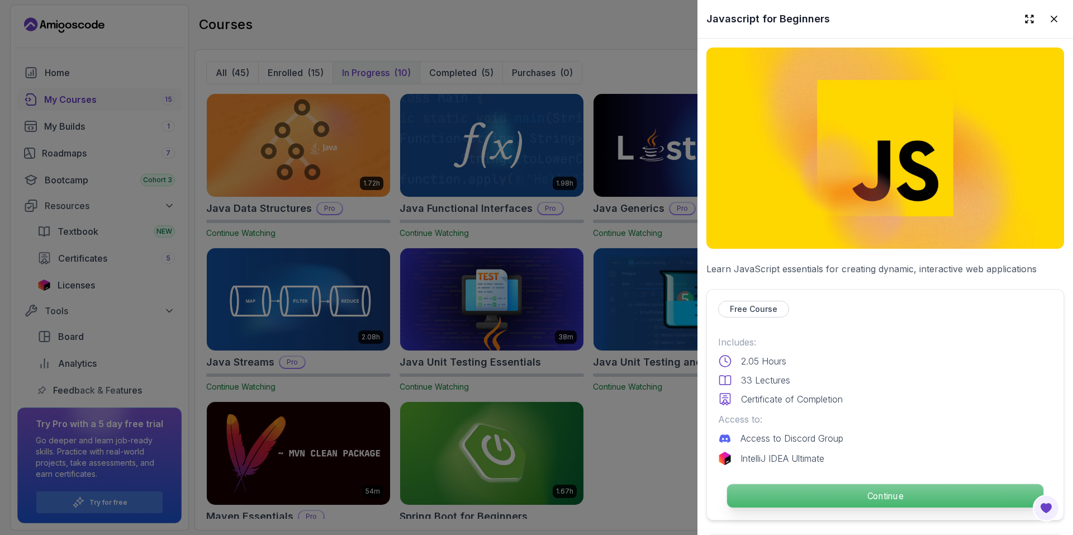
click at [809, 484] on p "Continue" at bounding box center [885, 495] width 316 height 23
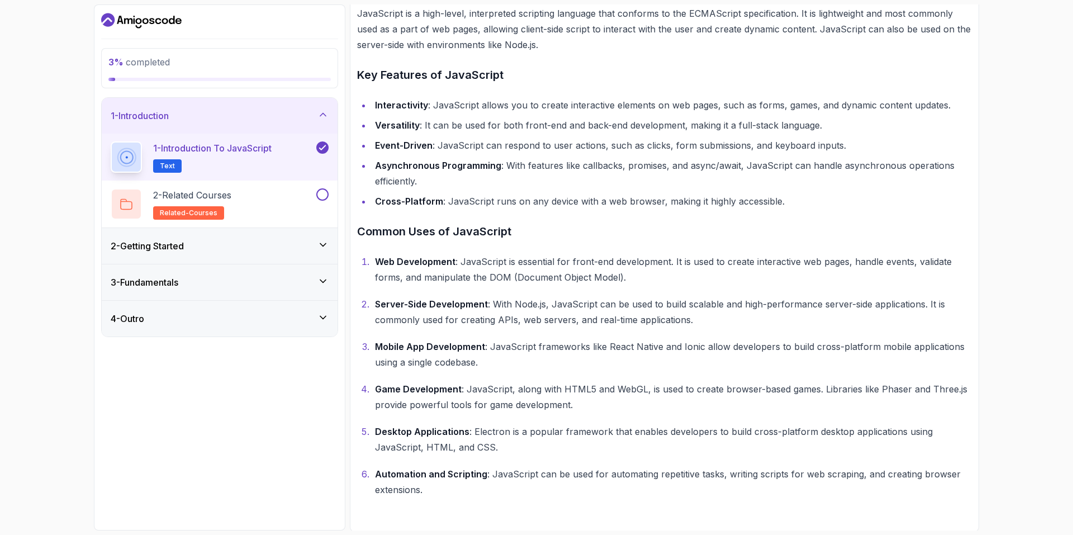
scroll to position [297, 0]
click at [325, 197] on button at bounding box center [322, 194] width 12 height 12
click at [270, 210] on div "2 - Related Courses related-courses" at bounding box center [213, 203] width 204 height 31
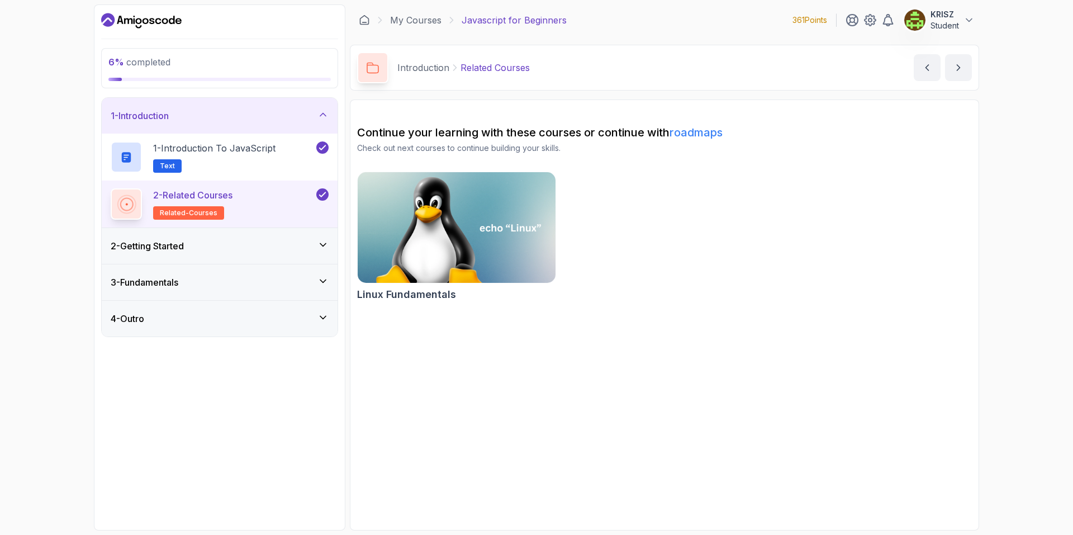
click at [268, 241] on div "2 - Getting Started" at bounding box center [220, 245] width 218 height 13
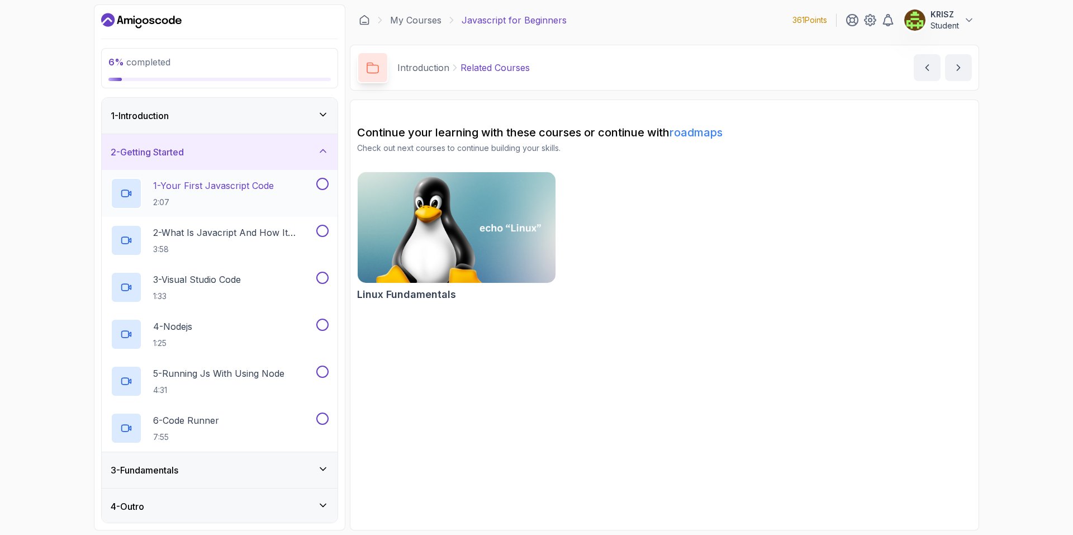
click at [217, 200] on p "2:07" at bounding box center [213, 202] width 121 height 11
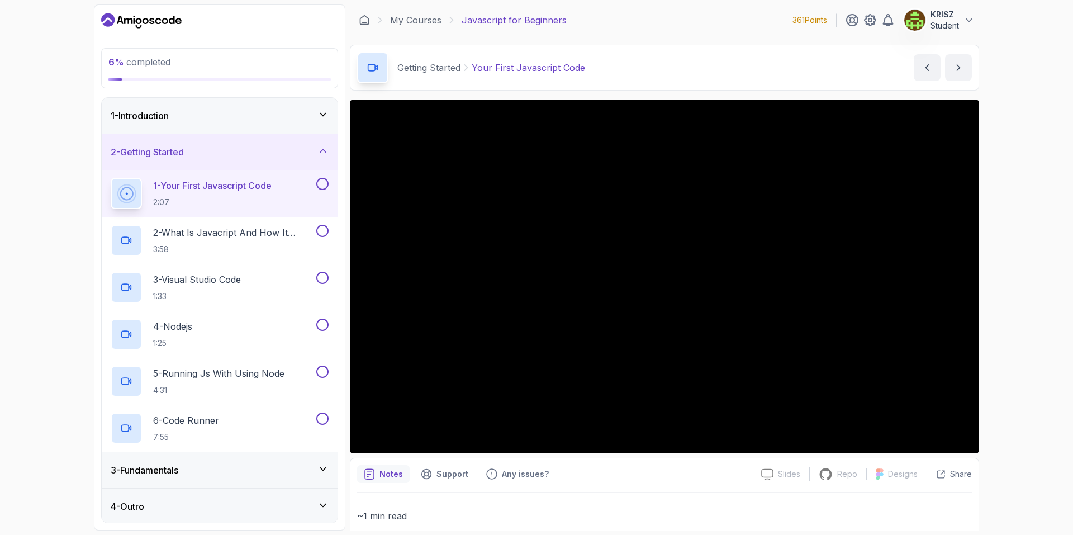
click at [665, 476] on div "Notes Support Any issues?" at bounding box center [554, 474] width 395 height 18
click at [323, 182] on button at bounding box center [322, 184] width 12 height 12
click at [240, 237] on p "2 - What Is Javacript And How It Works" at bounding box center [233, 232] width 161 height 13
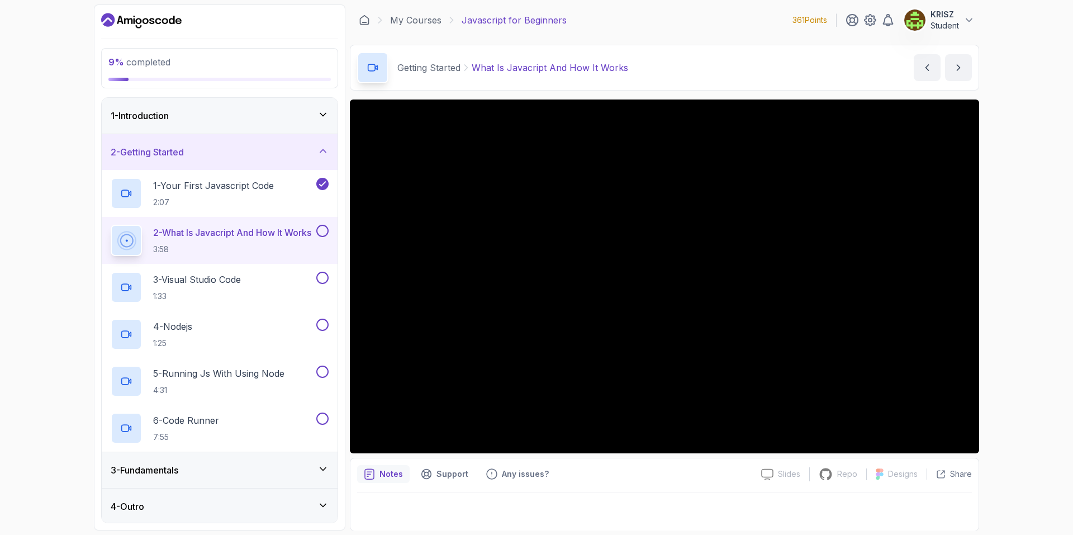
click at [1020, 366] on div "9 % completed 1 - Introduction 2 - Getting Started 1 - Your First Javascript Co…" at bounding box center [536, 267] width 1073 height 535
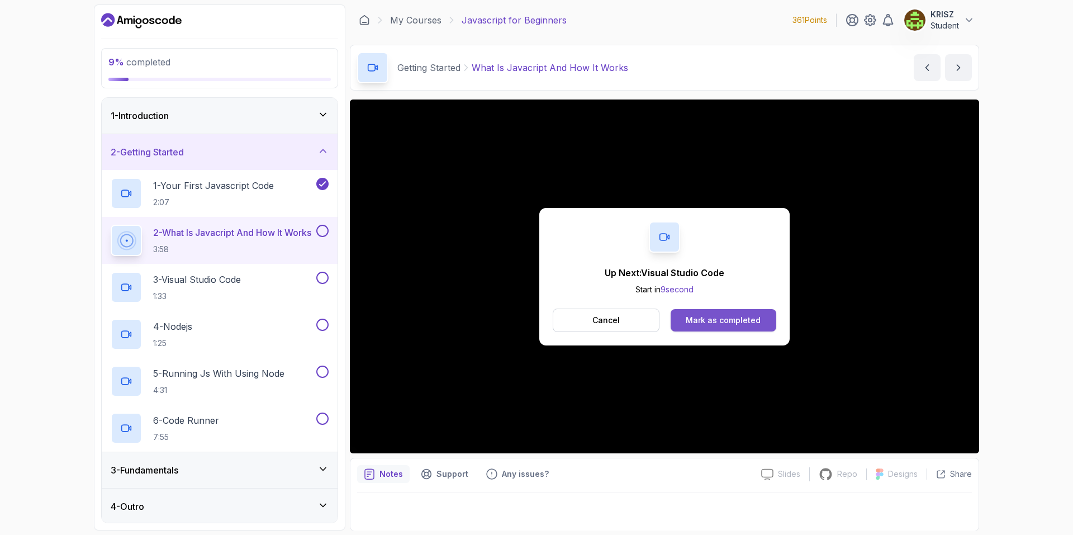
click at [711, 320] on div "Mark as completed" at bounding box center [723, 320] width 75 height 11
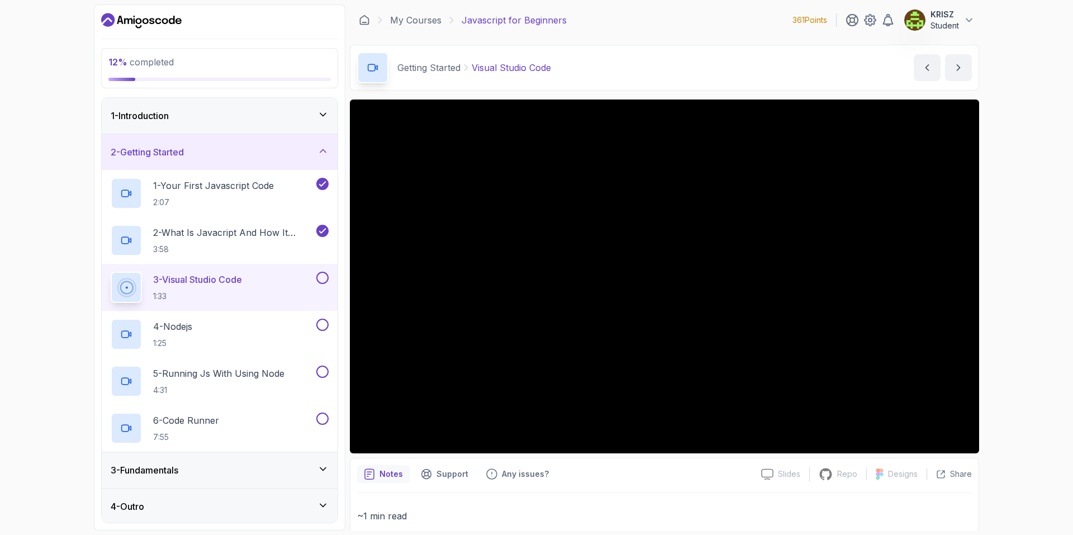
click at [323, 277] on button at bounding box center [322, 278] width 12 height 12
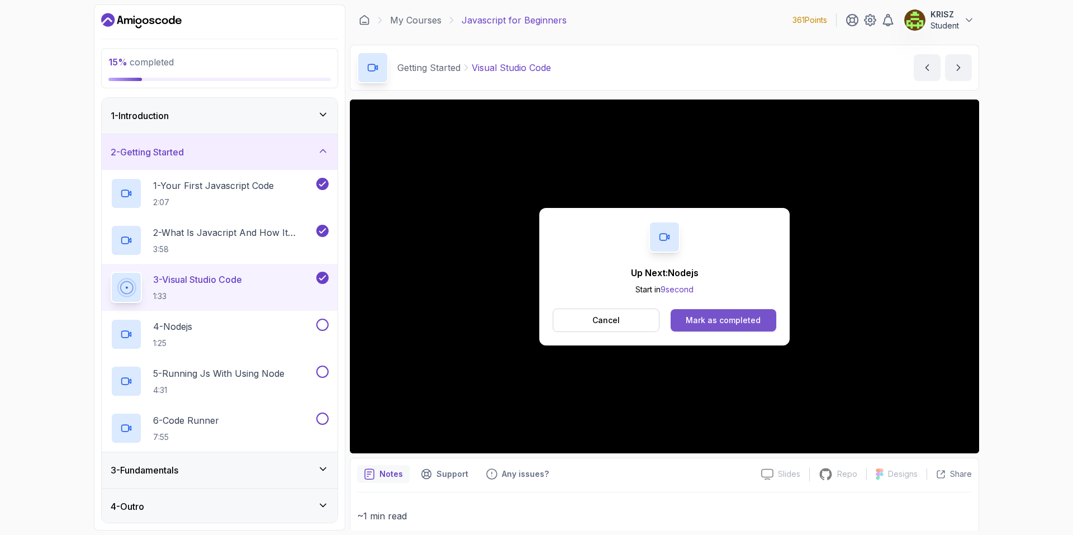
click at [711, 320] on div "Mark as completed" at bounding box center [723, 320] width 75 height 11
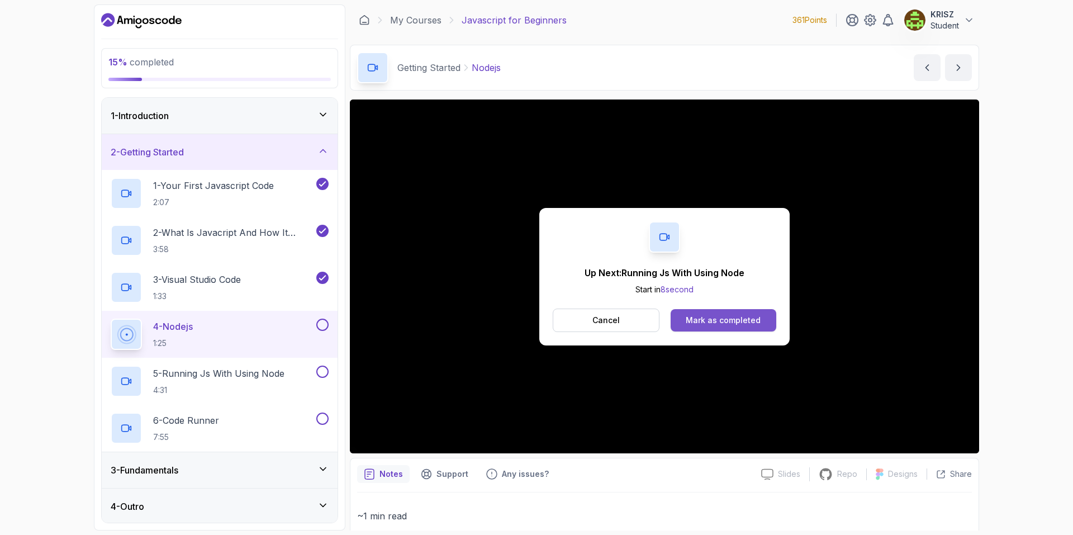
click at [687, 317] on button "Mark as completed" at bounding box center [724, 320] width 106 height 22
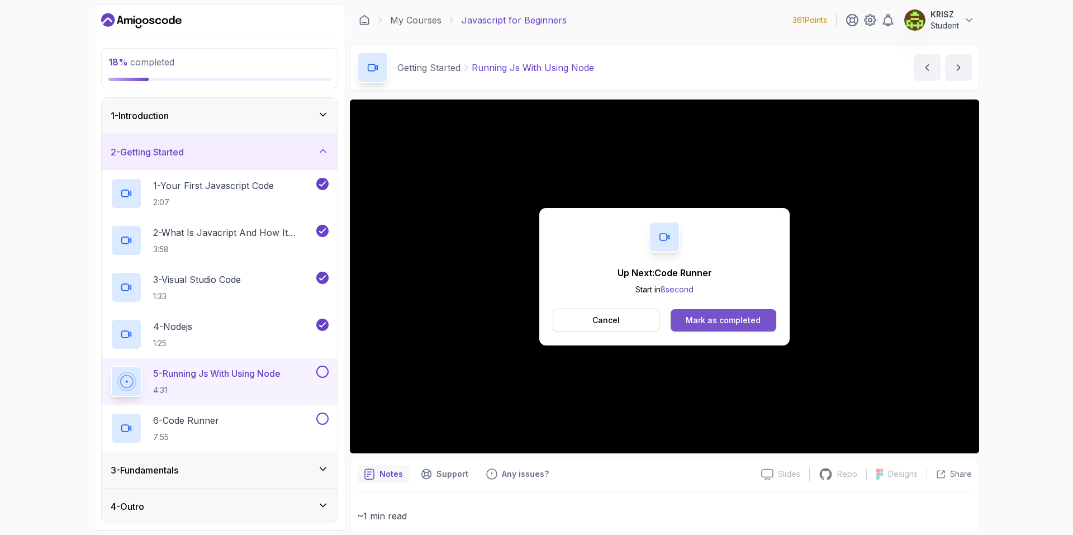
click at [720, 312] on button "Mark as completed" at bounding box center [724, 320] width 106 height 22
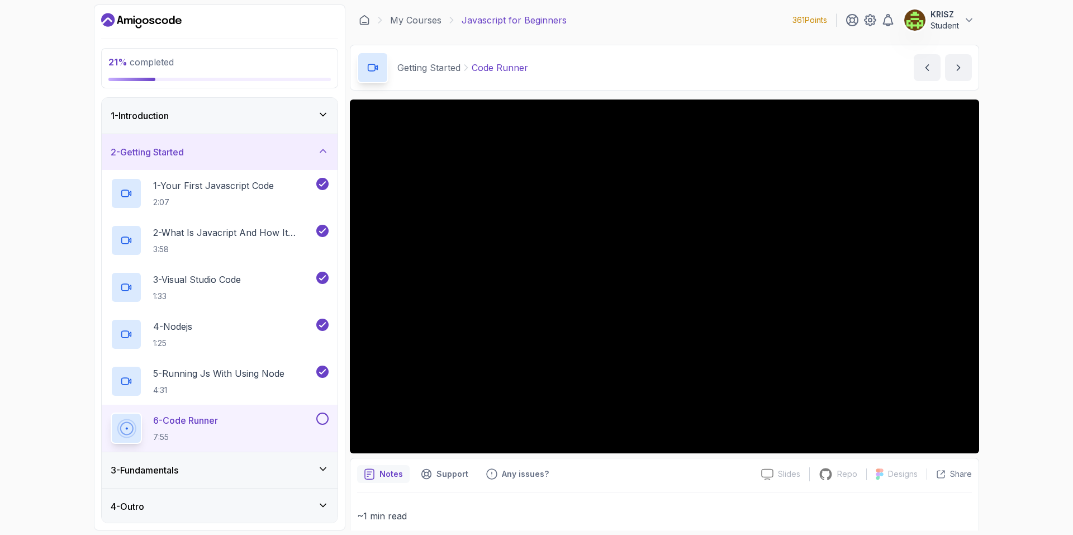
click at [320, 420] on button at bounding box center [322, 419] width 12 height 12
click at [286, 472] on div "3 - Fundamentals" at bounding box center [220, 468] width 218 height 13
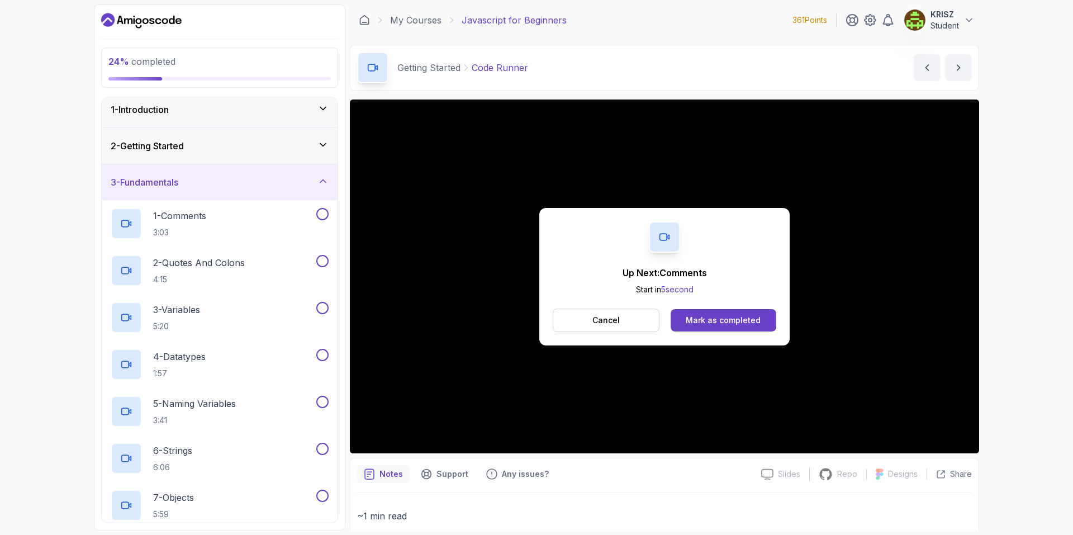
scroll to position [0, 0]
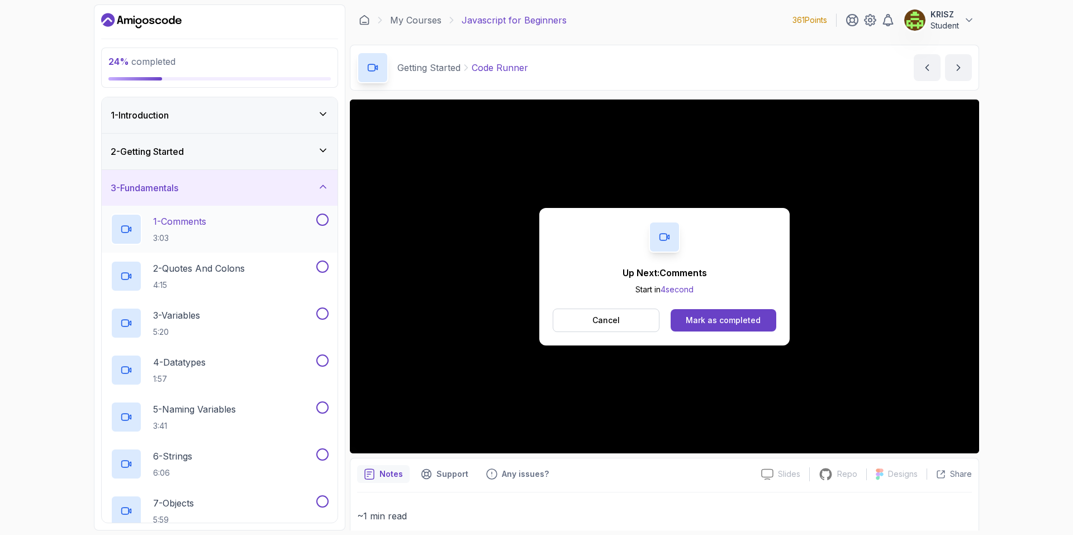
click at [249, 245] on div "1 - Comments 3:03" at bounding box center [213, 229] width 204 height 31
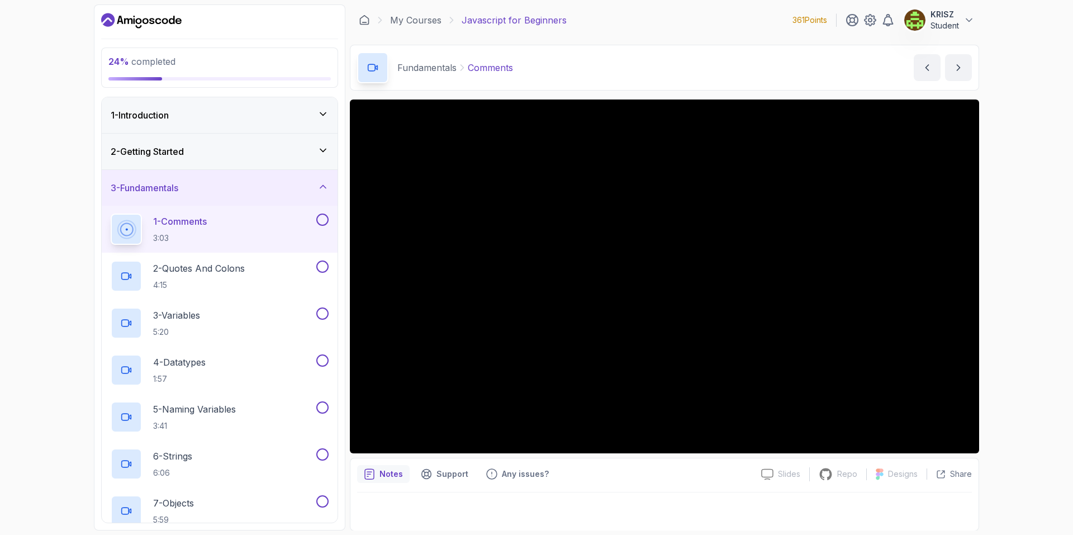
click at [321, 217] on button at bounding box center [322, 220] width 12 height 12
click at [285, 259] on div "2 - Quotes And Colons 4:15" at bounding box center [220, 276] width 236 height 47
click at [274, 274] on div "2 - Quotes And Colons 4:15" at bounding box center [213, 276] width 204 height 31
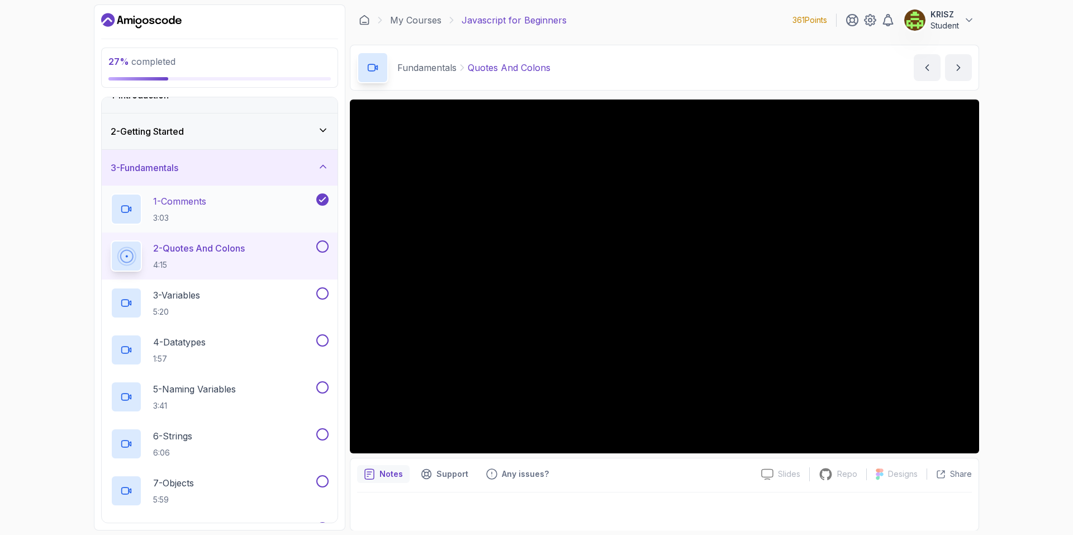
scroll to position [56, 0]
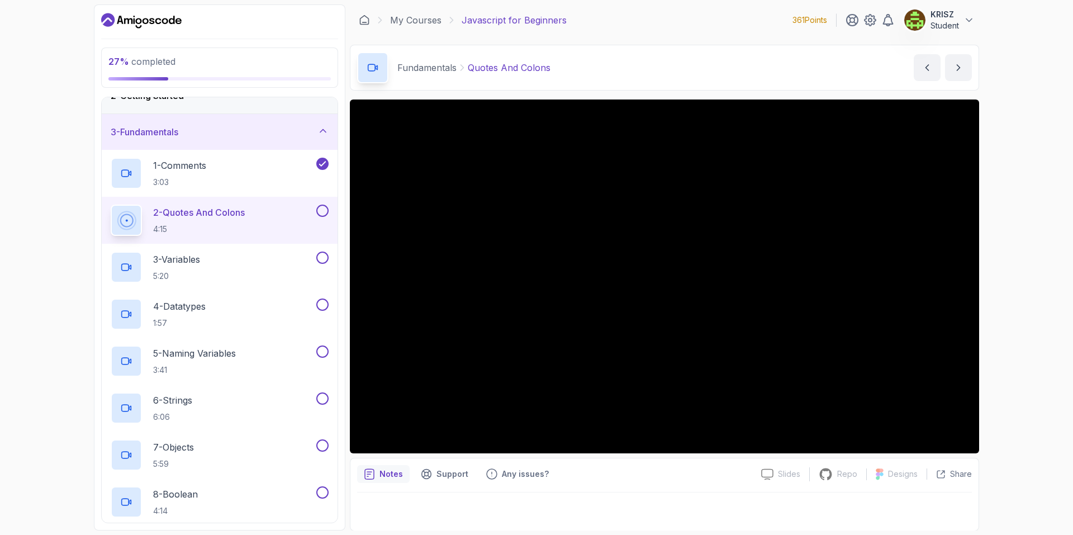
click at [325, 208] on button at bounding box center [322, 211] width 12 height 12
click at [442, 472] on p "Support" at bounding box center [453, 473] width 32 height 11
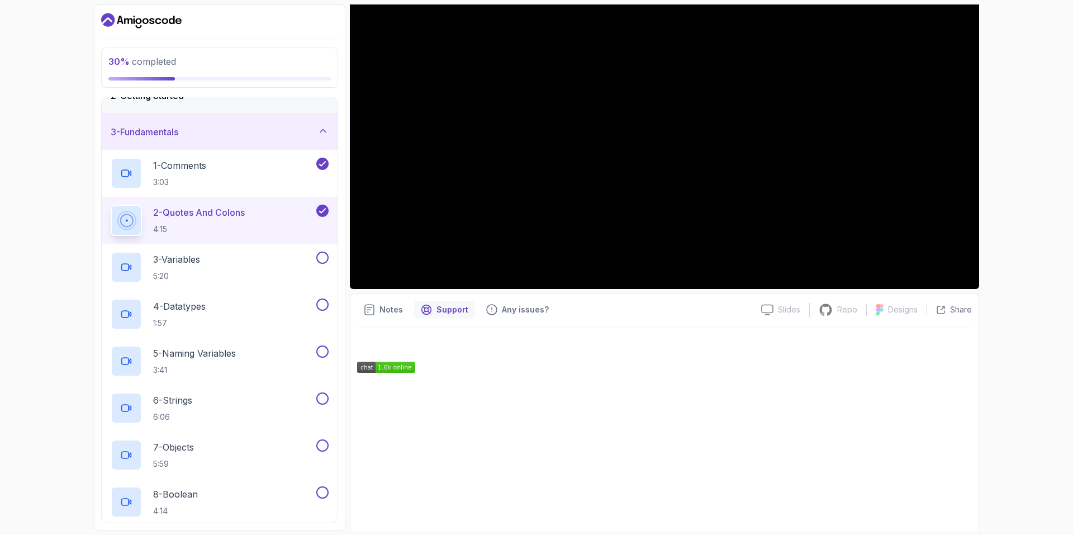
scroll to position [168, 0]
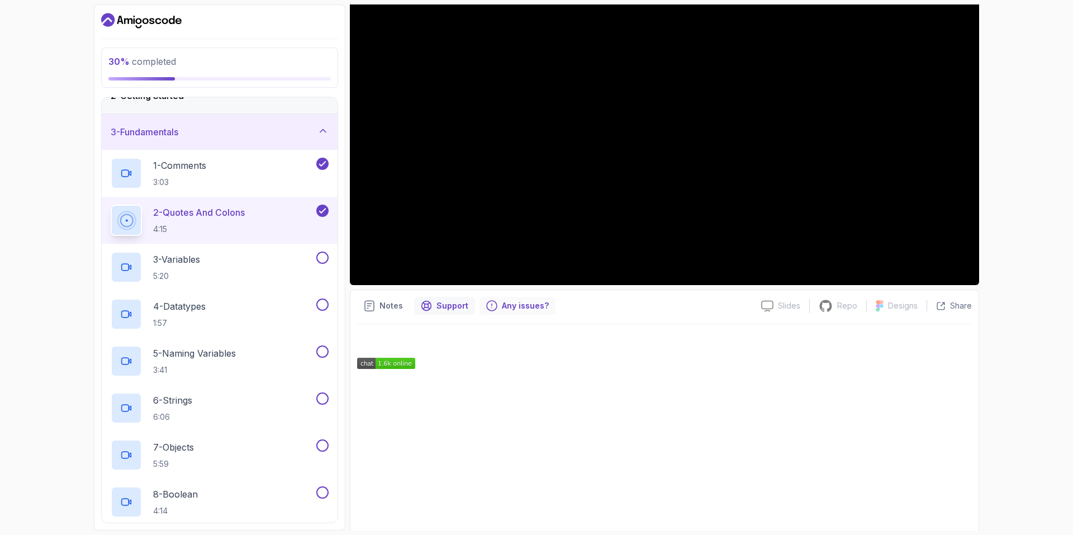
click at [502, 304] on p "Any issues?" at bounding box center [525, 305] width 47 height 11
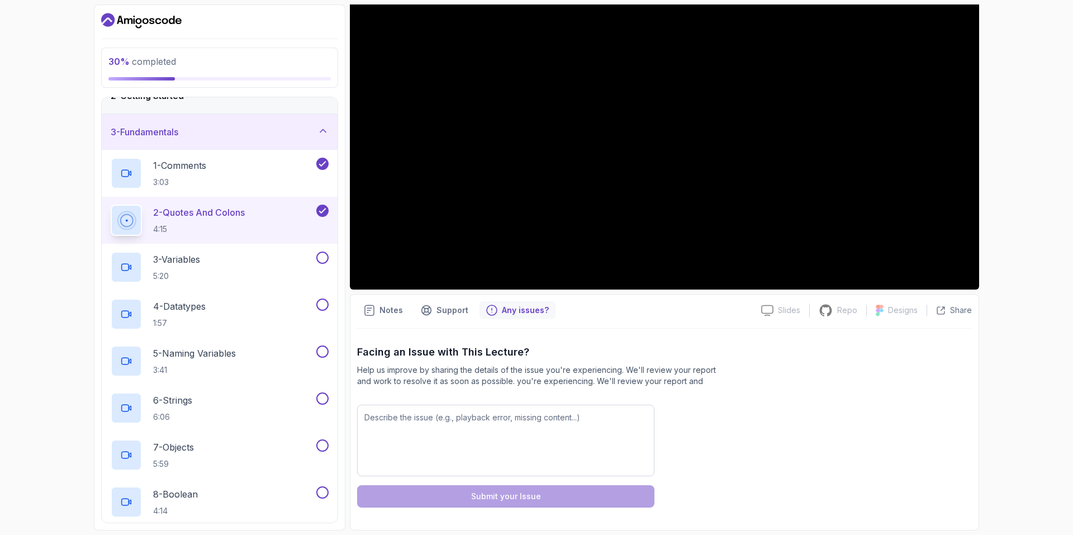
scroll to position [164, 0]
click at [406, 314] on div "Notes" at bounding box center [383, 310] width 53 height 18
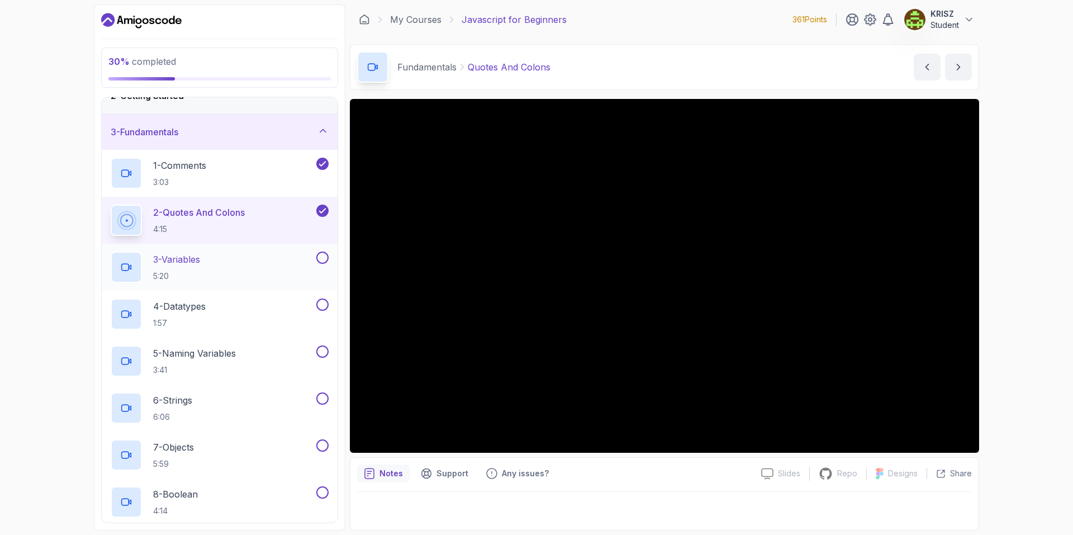
click at [238, 253] on div "3 - Variables 5:20" at bounding box center [213, 267] width 204 height 31
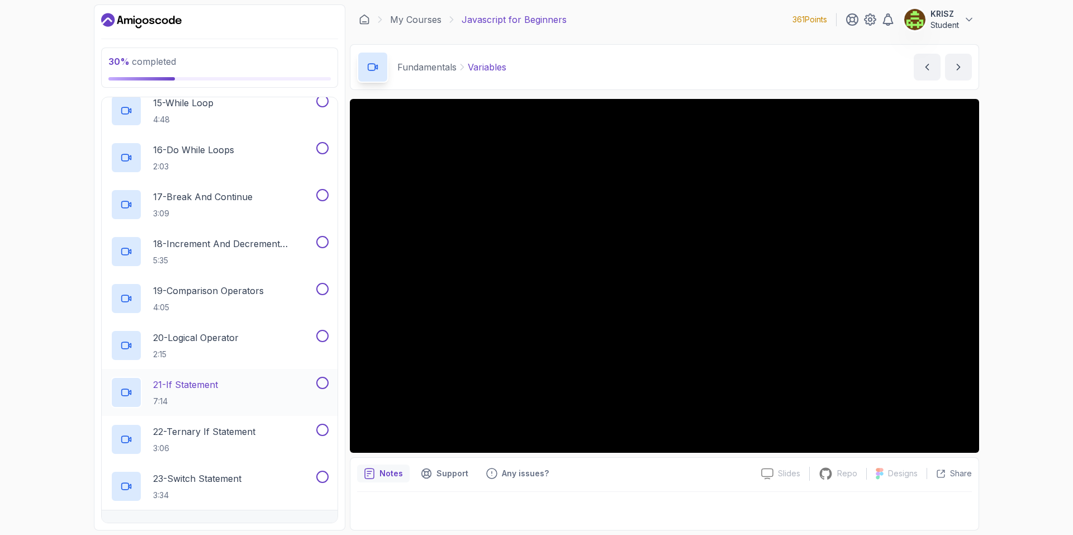
scroll to position [800, 0]
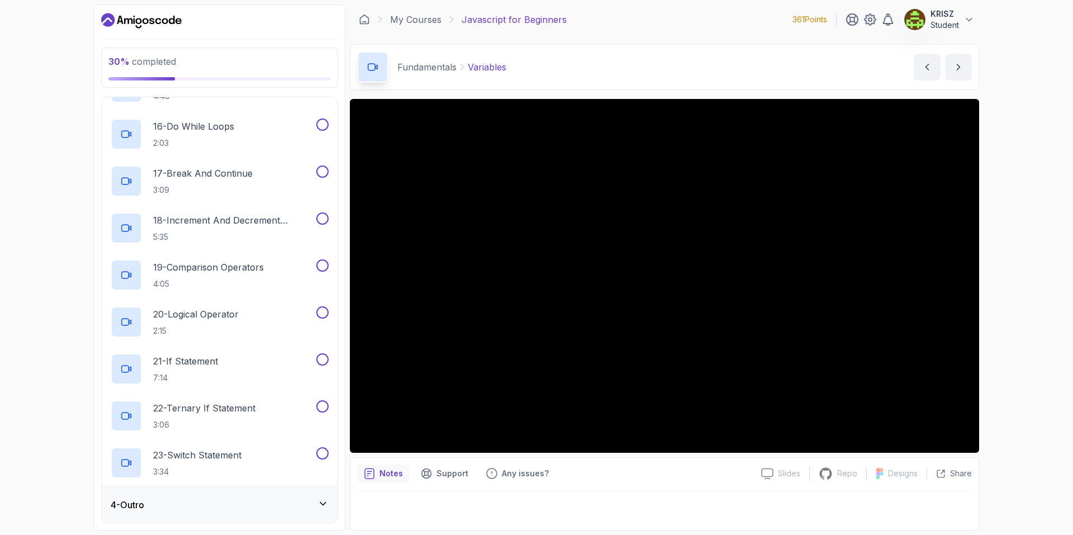
click at [241, 498] on div "4 - Outro" at bounding box center [220, 504] width 218 height 13
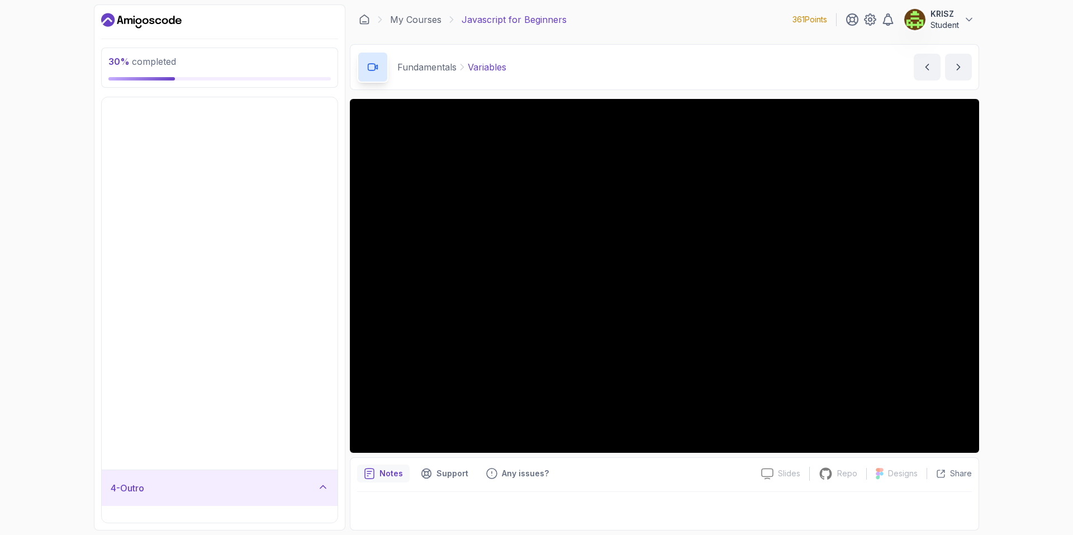
scroll to position [0, 0]
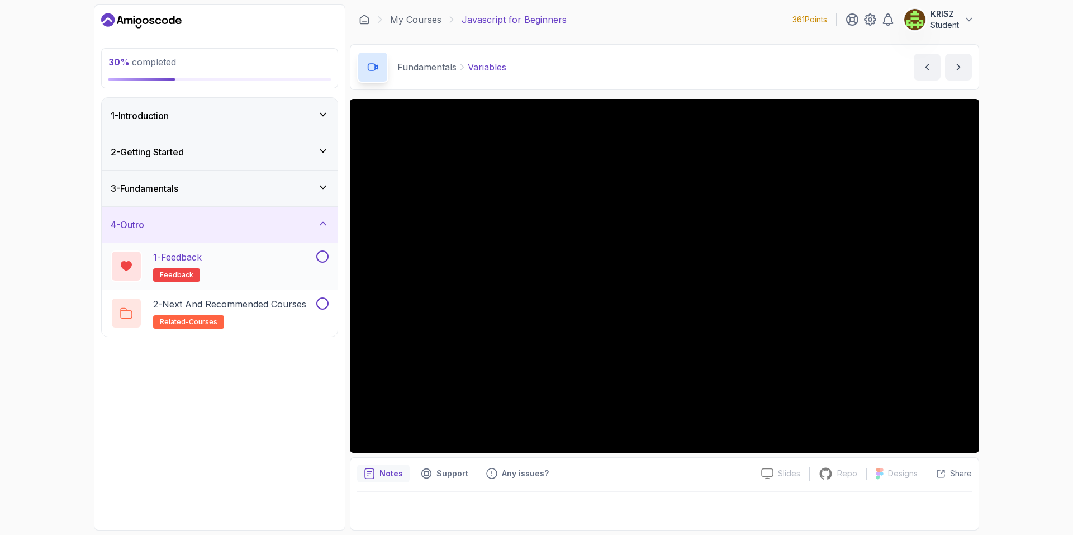
click at [323, 260] on button at bounding box center [322, 256] width 12 height 12
click at [323, 302] on button at bounding box center [322, 303] width 12 height 12
click at [222, 192] on div "3 - Fundamentals" at bounding box center [220, 188] width 218 height 13
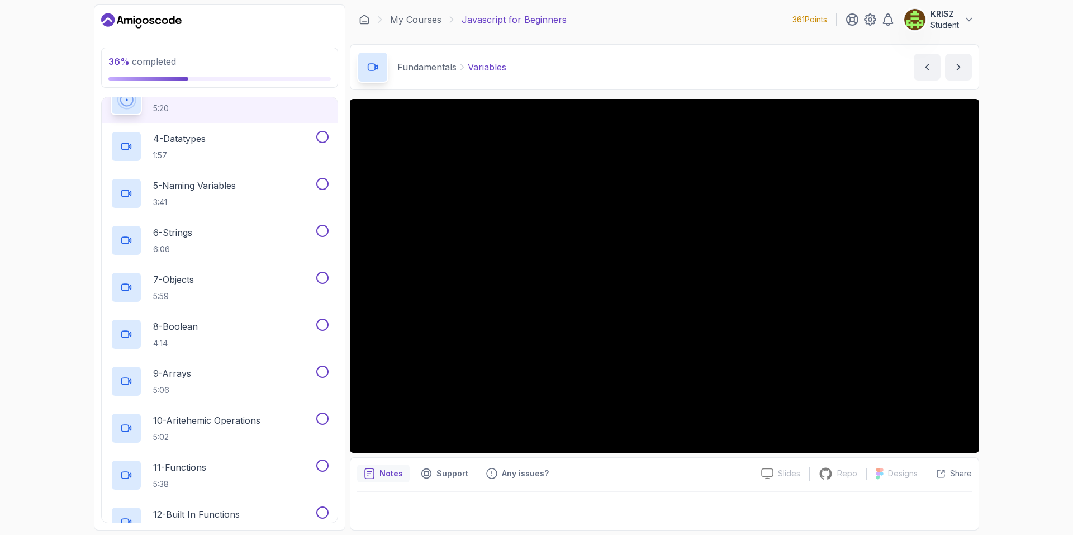
scroll to position [168, 0]
